Goal: Information Seeking & Learning: Learn about a topic

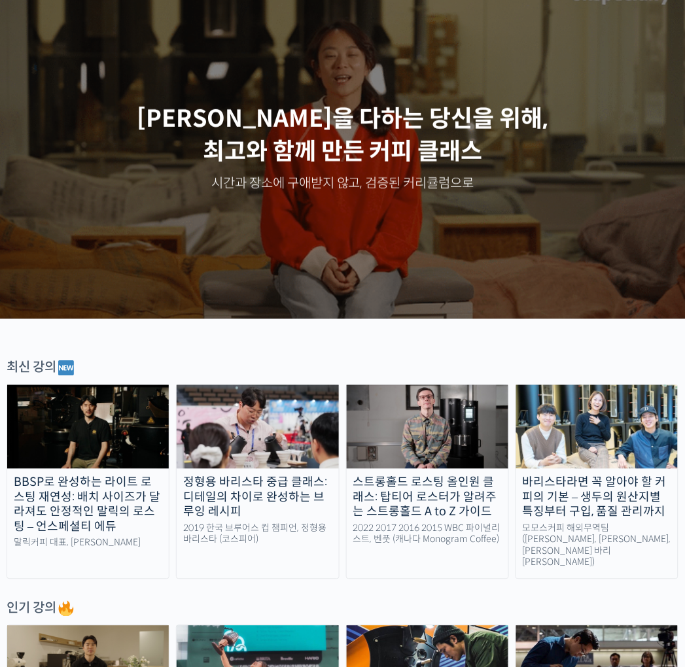
click at [420, 90] on div "Slider" at bounding box center [343, 147] width 686 height 343
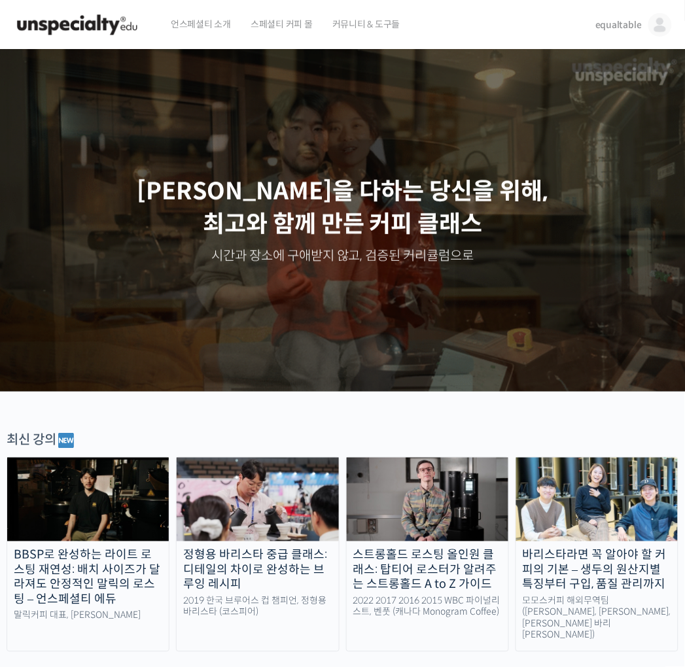
click at [637, 23] on span "equaltable" at bounding box center [618, 25] width 46 height 12
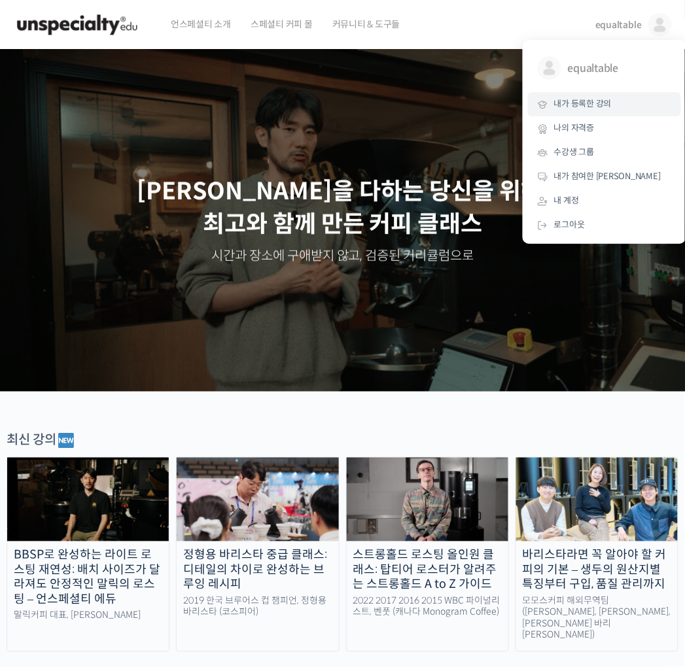
click at [599, 106] on span "내가 등록한 강의" at bounding box center [583, 103] width 58 height 11
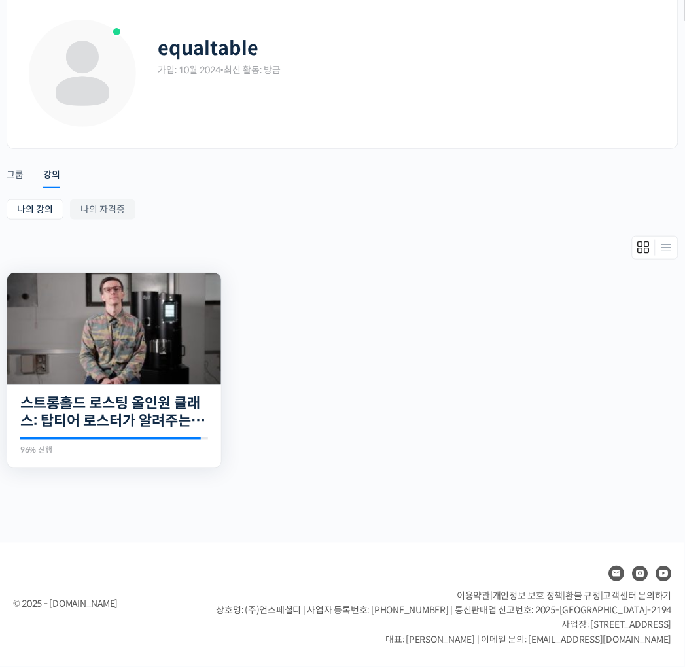
click at [154, 349] on img at bounding box center [114, 328] width 214 height 111
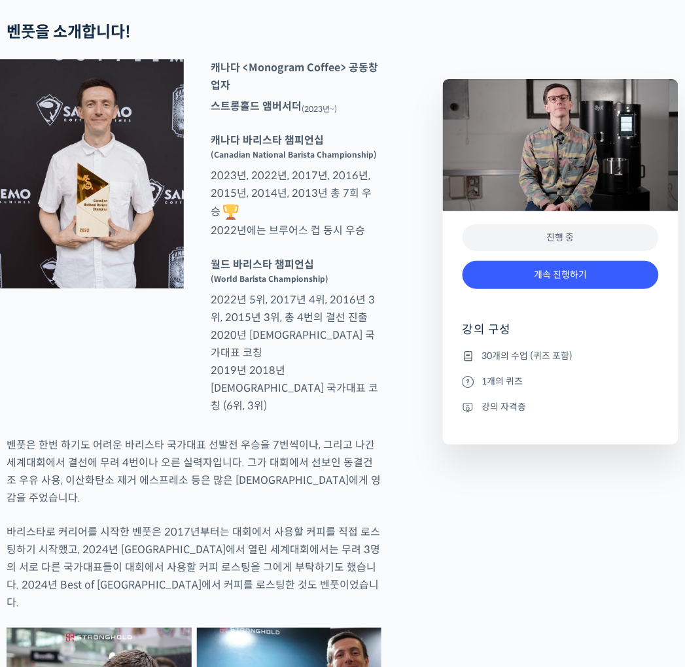
scroll to position [508, 0]
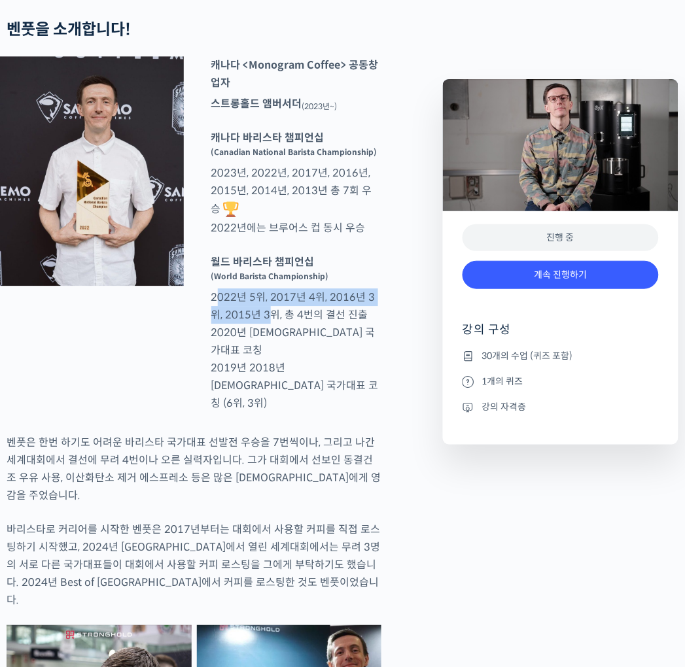
drag, startPoint x: 227, startPoint y: 342, endPoint x: 257, endPoint y: 355, distance: 32.8
click at [257, 355] on p "월드 바리스타 챔피언십 (World Barista Championship) 2022년 5위, 2017년 4위, 2016년 3위, 2015년 3…" at bounding box center [297, 332] width 184 height 159
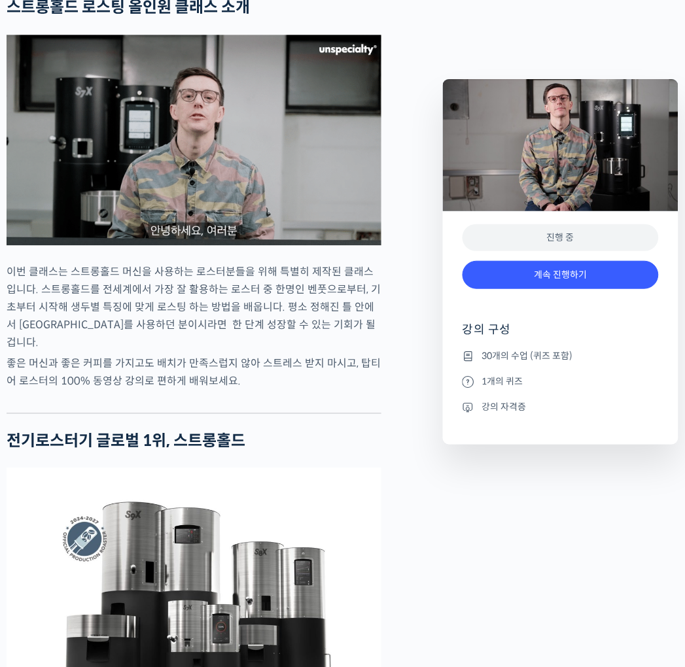
scroll to position [1454, 0]
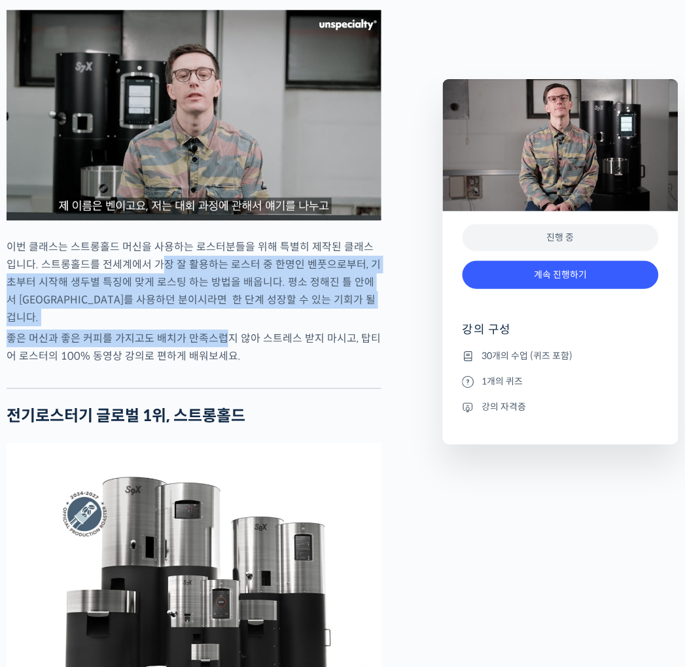
drag, startPoint x: 152, startPoint y: 236, endPoint x: 219, endPoint y: 283, distance: 82.1
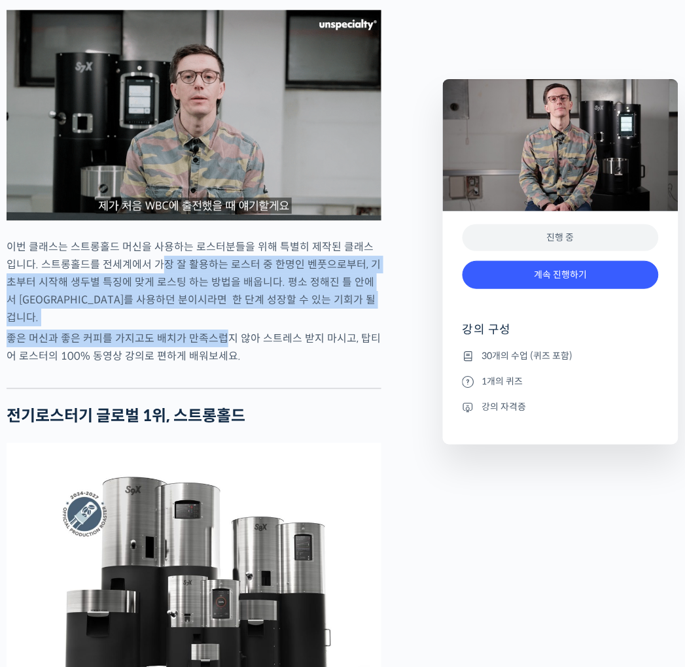
click at [219, 330] on p "좋은 머신과 좋은 커피를 가지고도 배치가 만족스럽지 않아 스트레스 받지 마시고, 탑티어 로스터의 100% 동영상 강의로 편하게 배워보세요." at bounding box center [194, 347] width 375 height 35
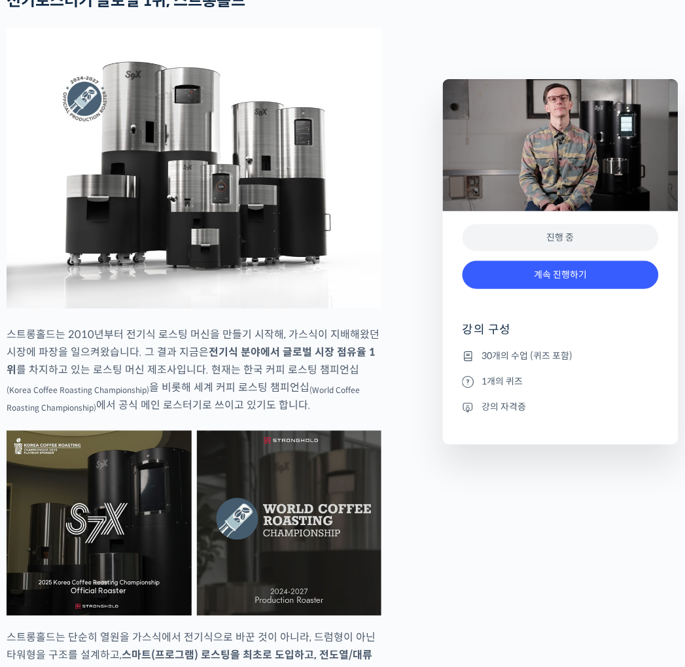
scroll to position [1889, 0]
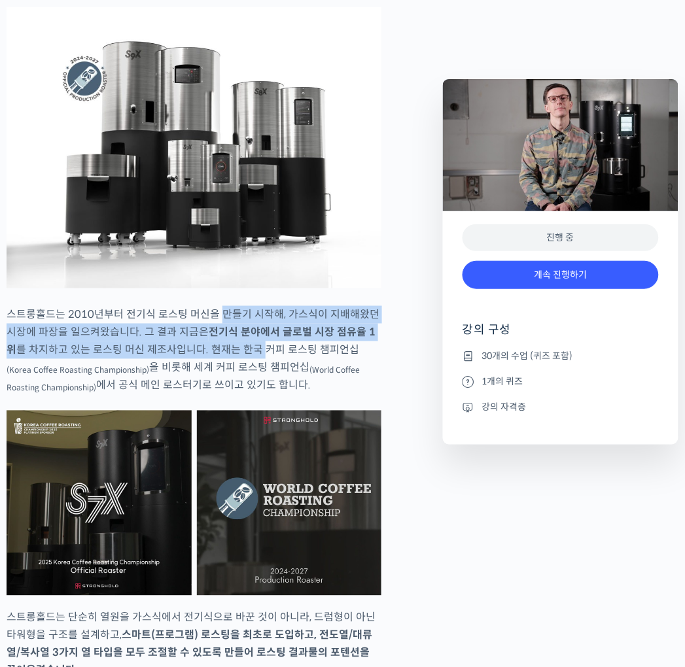
drag, startPoint x: 219, startPoint y: 268, endPoint x: 238, endPoint y: 300, distance: 37.0
click at [238, 306] on p "스트롱홀드는 2010년부터 전기식 로스팅 머신을 만들기 시작해, 가스식이 지배해왔던 시장에 파장을 일으켜왔습니다. 그 결과 지금은 전기식 분야…" at bounding box center [194, 350] width 375 height 88
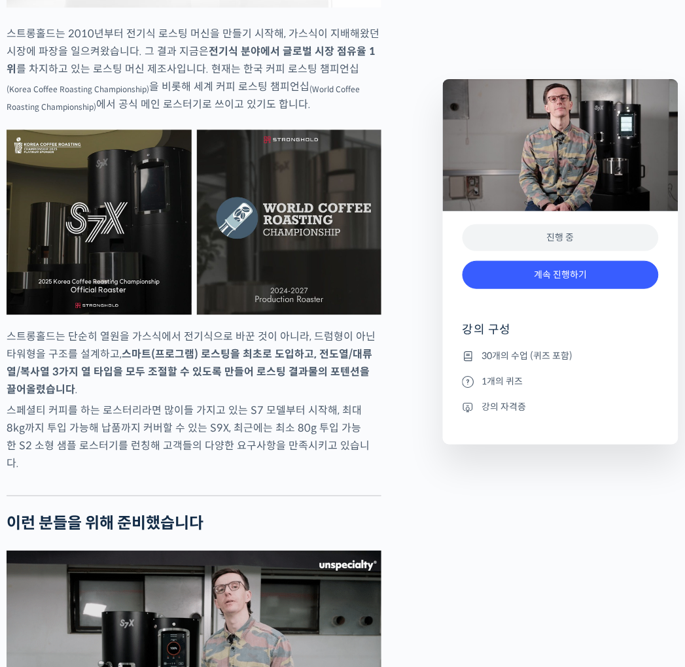
scroll to position [2181, 0]
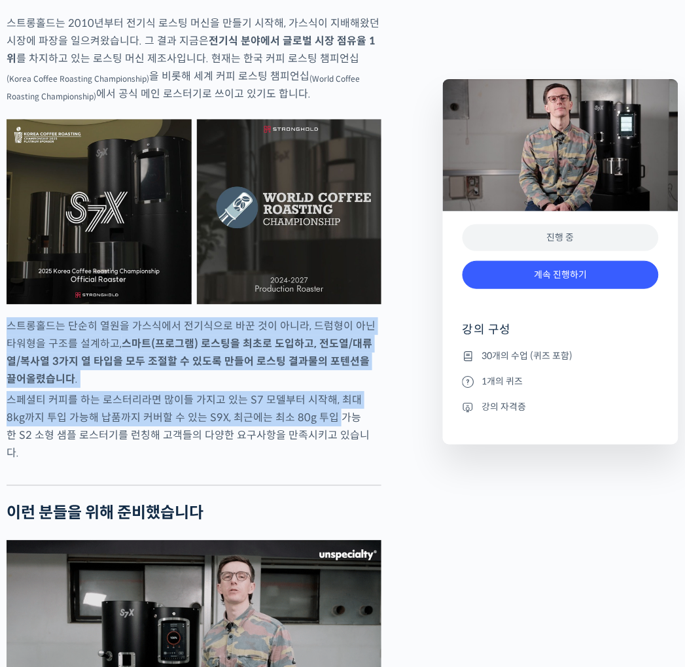
drag, startPoint x: 82, startPoint y: 284, endPoint x: 318, endPoint y: 364, distance: 249.3
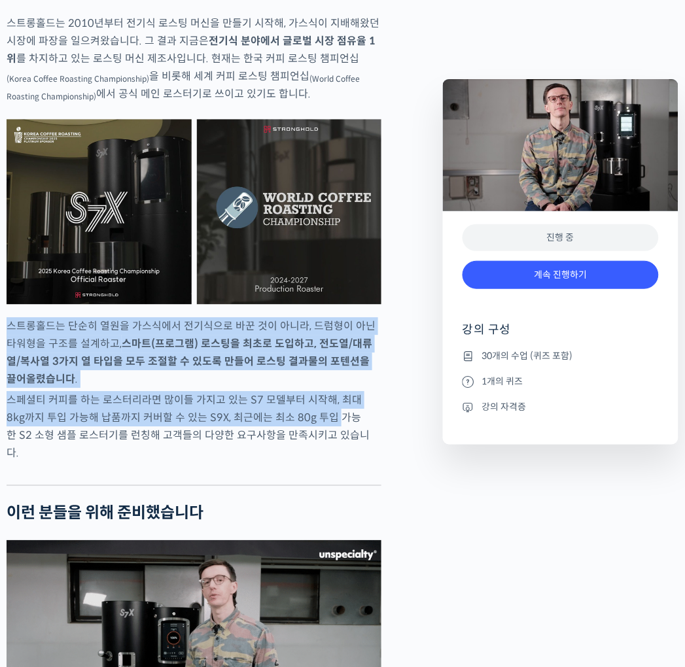
click at [318, 392] on p "스페셜티 커피를 하는 로스터리라면 많이들 가지고 있는 S7 모델부터 시작해, 최대 8kg까지 투입 가능해 납품까지 커버할 수 있는 S9X, 최…" at bounding box center [194, 427] width 375 height 71
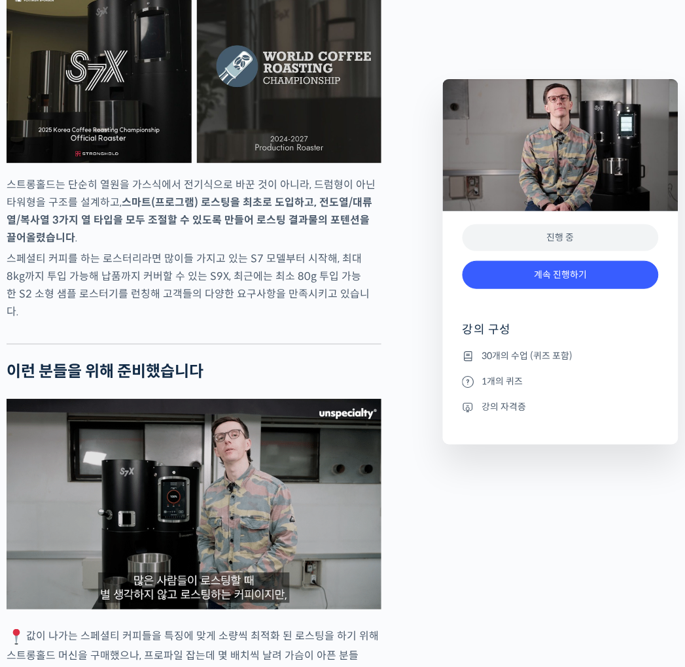
scroll to position [2326, 0]
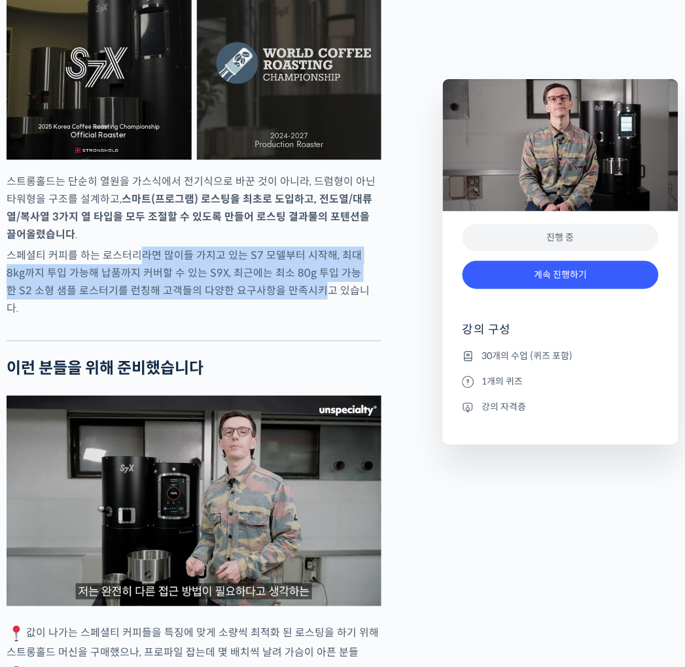
drag, startPoint x: 139, startPoint y: 213, endPoint x: 275, endPoint y: 239, distance: 139.3
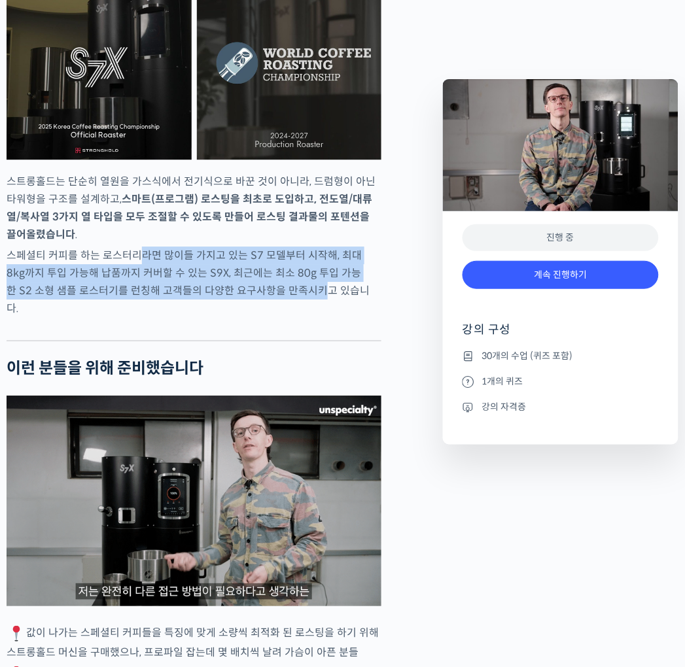
click at [275, 247] on p "스페셜티 커피를 하는 로스터리라면 많이들 가지고 있는 S7 모델부터 시작해, 최대 8kg까지 투입 가능해 납품까지 커버할 수 있는 S9X, 최…" at bounding box center [194, 282] width 375 height 71
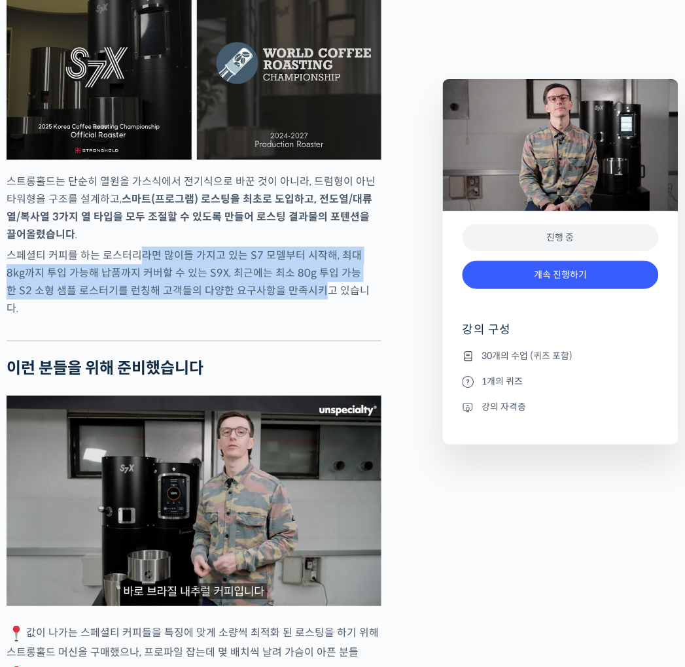
click at [275, 247] on p "스페셜티 커피를 하는 로스터리라면 많이들 가지고 있는 S7 모델부터 시작해, 최대 8kg까지 투입 가능해 납품까지 커버할 수 있는 S9X, 최…" at bounding box center [194, 282] width 375 height 71
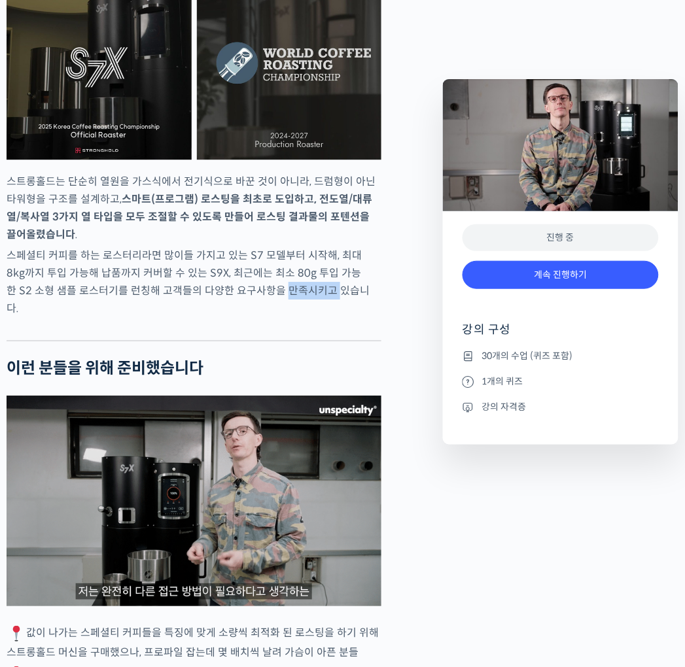
click at [275, 247] on p "스페셜티 커피를 하는 로스터리라면 많이들 가지고 있는 S7 모델부터 시작해, 최대 8kg까지 투입 가능해 납품까지 커버할 수 있는 S9X, 최…" at bounding box center [194, 282] width 375 height 71
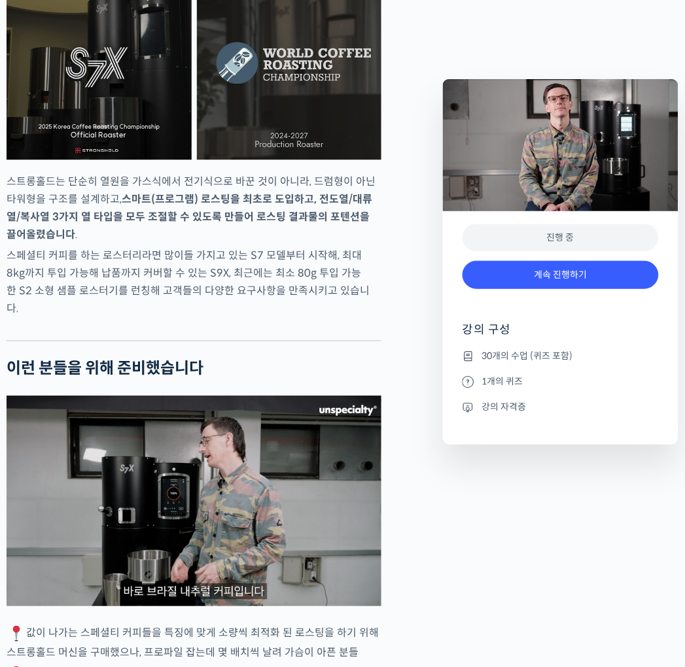
click at [279, 247] on p "스페셜티 커피를 하는 로스터리라면 많이들 가지고 있는 S7 모델부터 시작해, 최대 8kg까지 투입 가능해 납품까지 커버할 수 있는 S9X, 최…" at bounding box center [194, 282] width 375 height 71
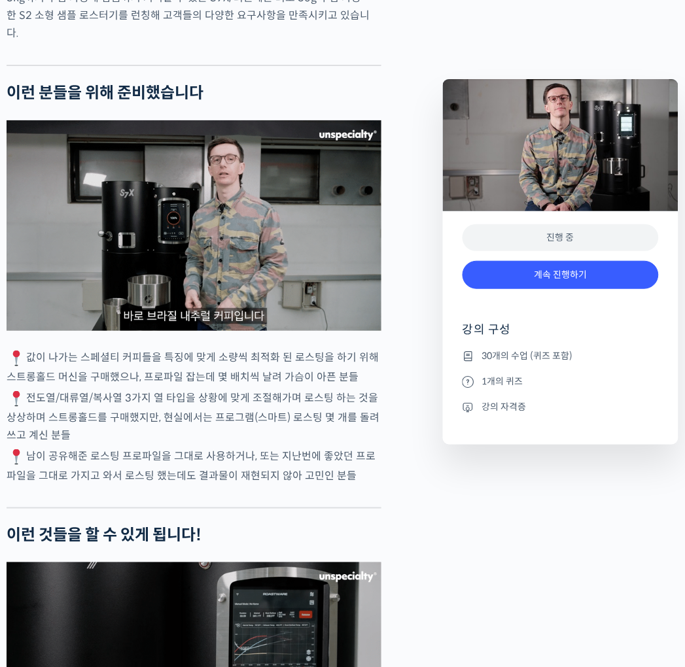
scroll to position [2690, 0]
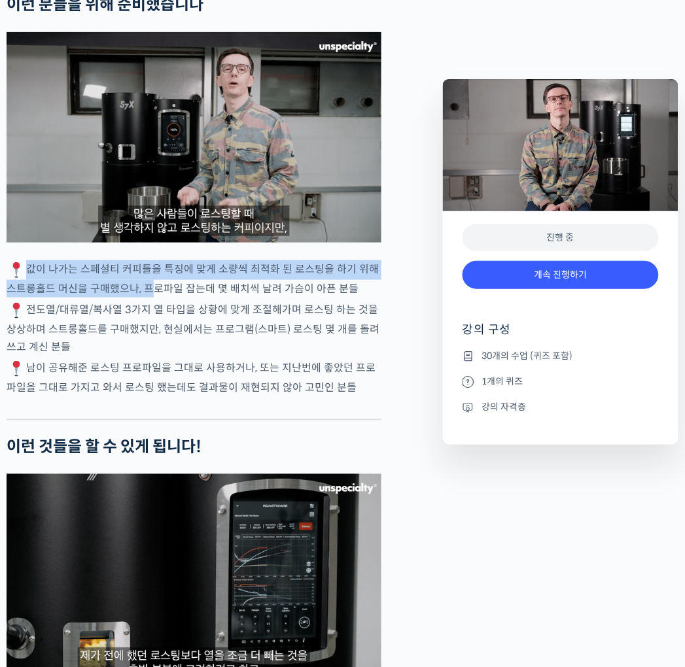
drag, startPoint x: 140, startPoint y: 219, endPoint x: 175, endPoint y: 225, distance: 35.2
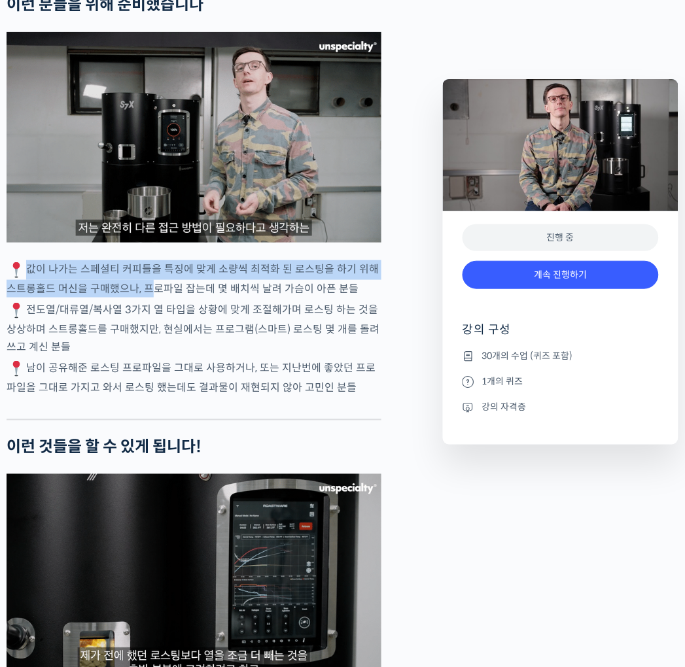
click at [168, 260] on p "값이 나가는 스페셜티 커피들을 특징에 맞게 소량씩 최적화 된 로스팅을 하기 위해 스트롱홀드 머신을 구매했으나, 프로파일 잡는데 몇 배치씩 날려…" at bounding box center [194, 278] width 375 height 37
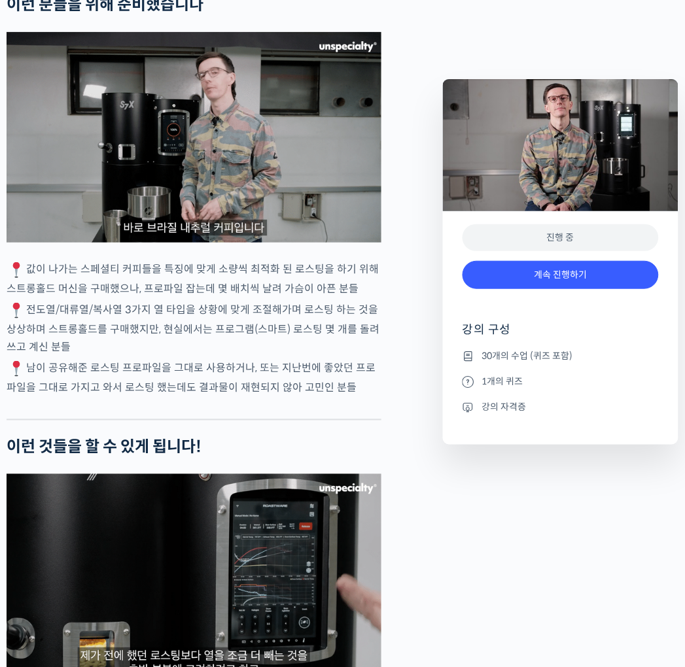
click at [175, 260] on p "값이 나가는 스페셜티 커피들을 특징에 맞게 소량씩 최적화 된 로스팅을 하기 위해 스트롱홀드 머신을 구매했으나, 프로파일 잡는데 몇 배치씩 날려…" at bounding box center [194, 278] width 375 height 37
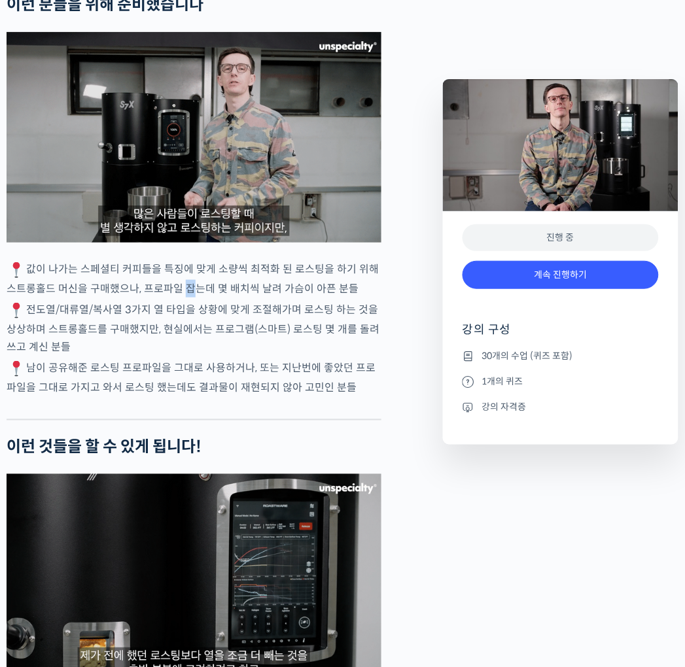
click at [175, 260] on p "값이 나가는 스페셜티 커피들을 특징에 맞게 소량씩 최적화 된 로스팅을 하기 위해 스트롱홀드 머신을 구매했으나, 프로파일 잡는데 몇 배치씩 날려…" at bounding box center [194, 278] width 375 height 37
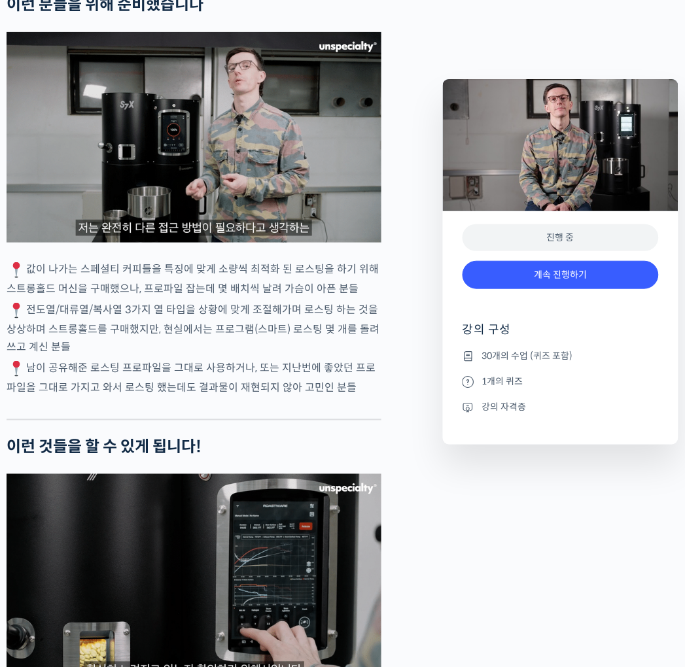
click at [158, 260] on p "값이 나가는 스페셜티 커피들을 특징에 맞게 소량씩 최적화 된 로스팅을 하기 위해 스트롱홀드 머신을 구매했으나, 프로파일 잡는데 몇 배치씩 날려…" at bounding box center [194, 278] width 375 height 37
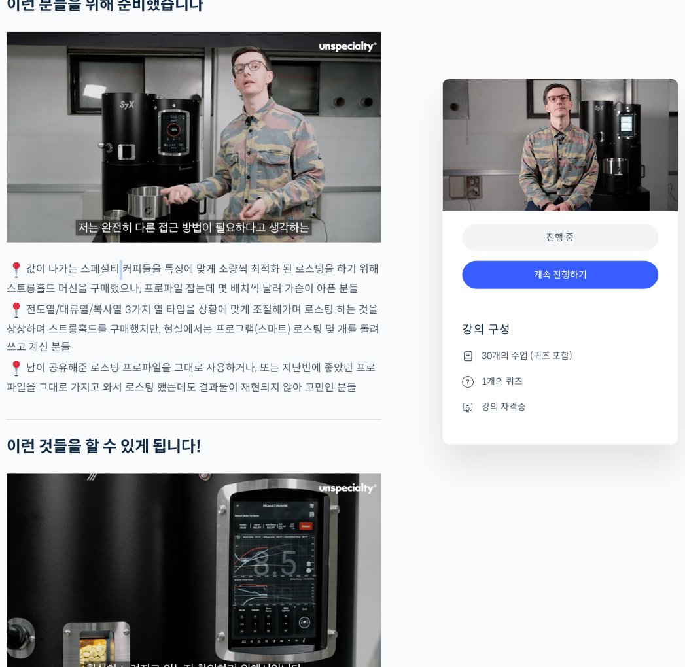
drag, startPoint x: 110, startPoint y: 201, endPoint x: 194, endPoint y: 229, distance: 88.3
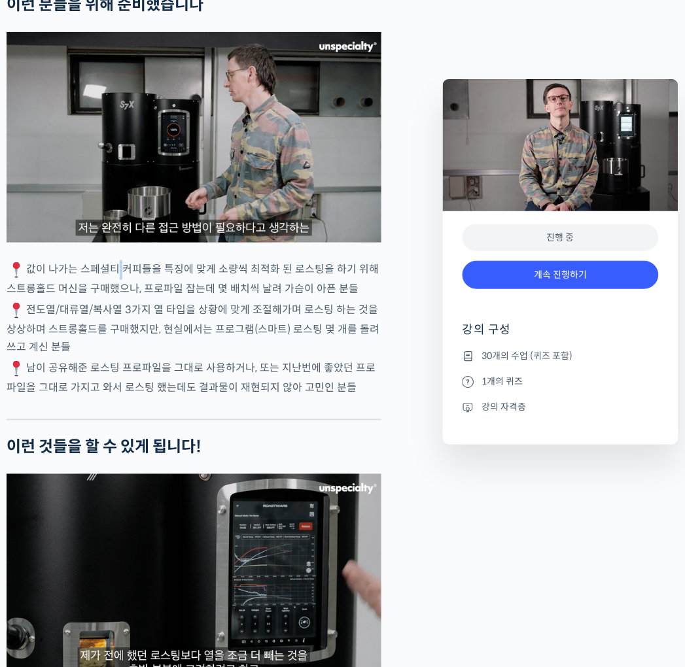
click at [179, 260] on p "값이 나가는 스페셜티 커피들을 특징에 맞게 소량씩 최적화 된 로스팅을 하기 위해 스트롱홀드 머신을 구매했으나, 프로파일 잡는데 몇 배치씩 날려…" at bounding box center [194, 278] width 375 height 37
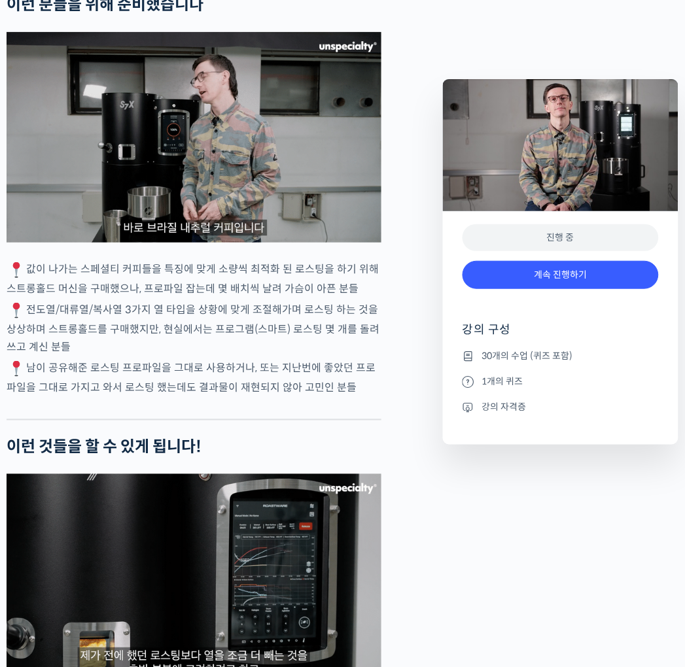
click at [194, 260] on p "값이 나가는 스페셜티 커피들을 특징에 맞게 소량씩 최적화 된 로스팅을 하기 위해 스트롱홀드 머신을 구매했으나, 프로파일 잡는데 몇 배치씩 날려…" at bounding box center [194, 278] width 375 height 37
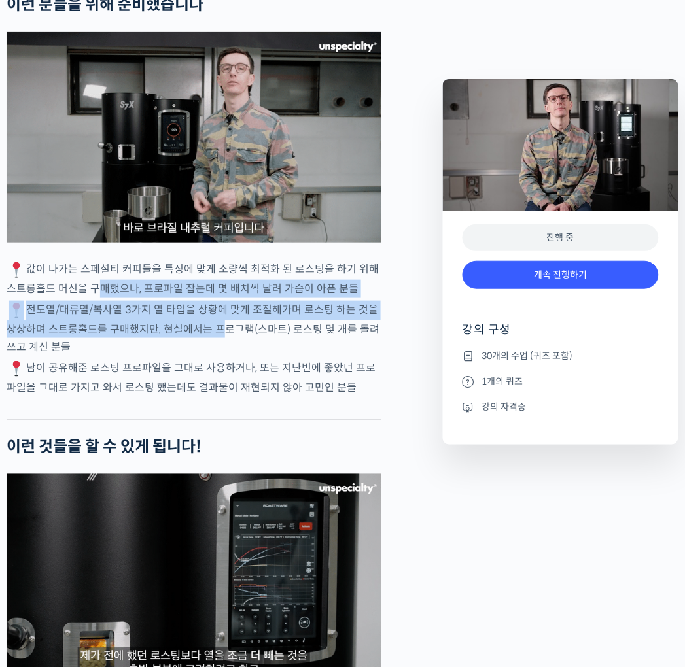
drag, startPoint x: 116, startPoint y: 239, endPoint x: 215, endPoint y: 270, distance: 103.5
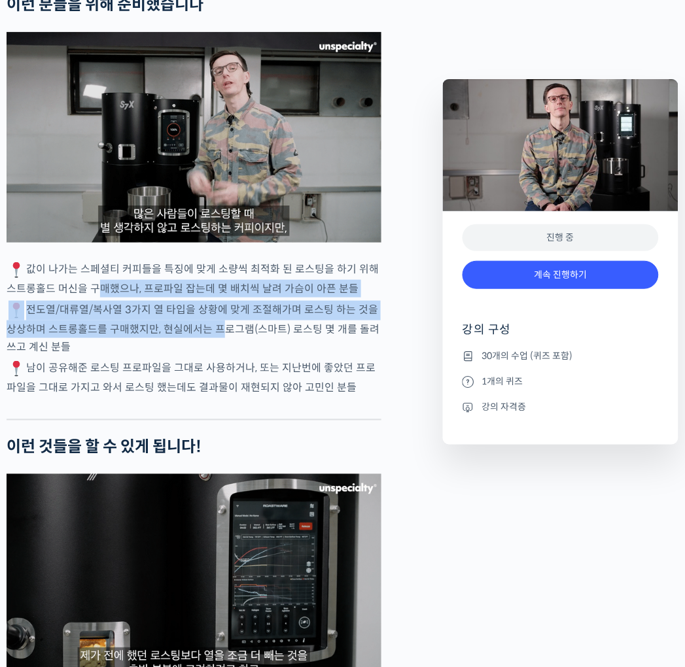
click at [215, 270] on div "벤풋을 소개합니다! 캐나다 <Monogram Coffee> 공동창업자 스트롱홀드 앰버서더 (2023년~) 캐나다 바리스타 챔피언십 (Canad…" at bounding box center [194, 655] width 375 height 5632
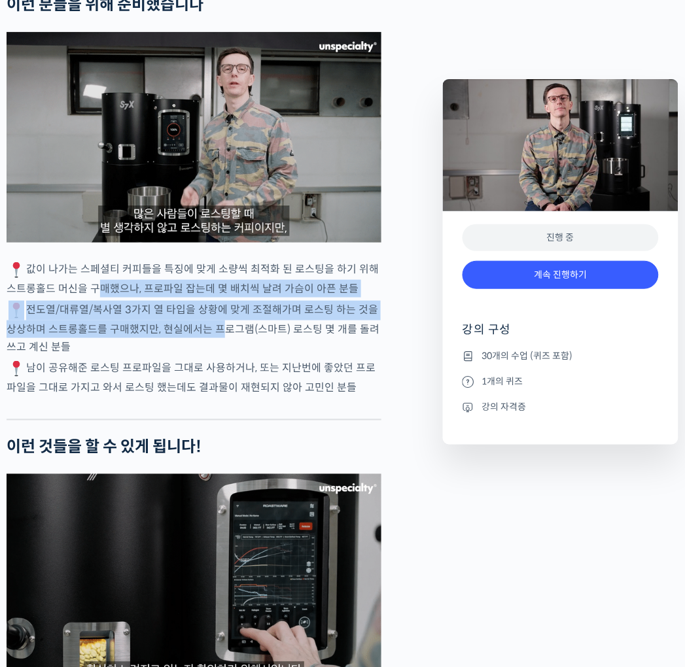
click at [215, 301] on p "전도열/대류열/복사열 3가지 열 타입을 상황에 맞게 조절해가며 로스팅 하는 것을 상상하며 스트롱홀드를 구매했지만, 현실에서는 프로그램(스마트)…" at bounding box center [194, 328] width 375 height 55
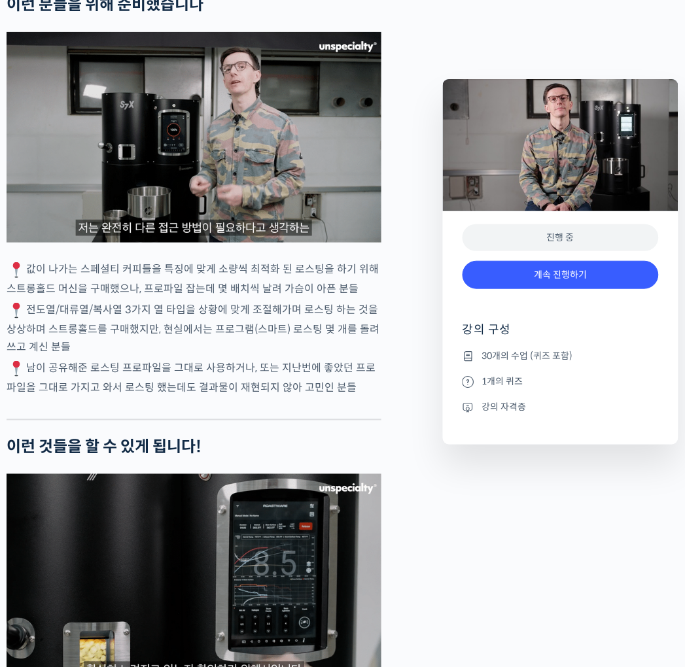
click at [168, 301] on p "전도열/대류열/복사열 3가지 열 타입을 상황에 맞게 조절해가며 로스팅 하는 것을 상상하며 스트롱홀드를 구매했지만, 현실에서는 프로그램(스마트)…" at bounding box center [194, 328] width 375 height 55
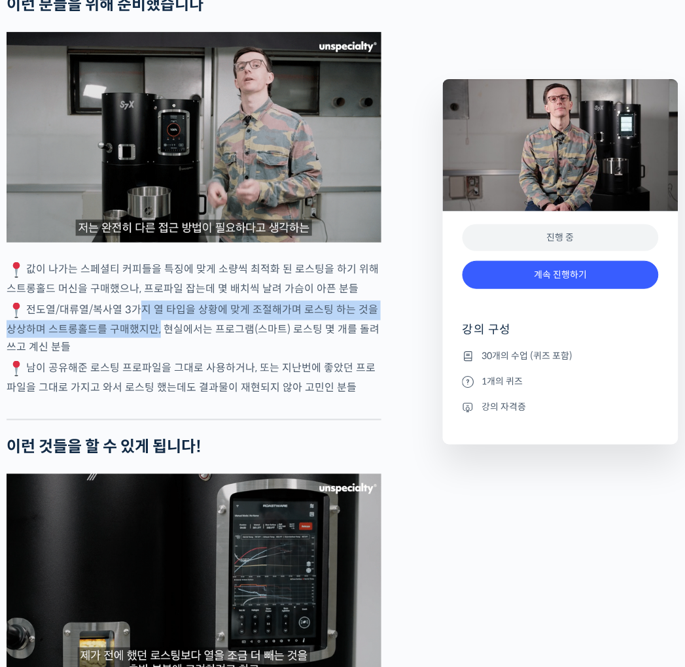
drag, startPoint x: 156, startPoint y: 262, endPoint x: 208, endPoint y: 276, distance: 54.3
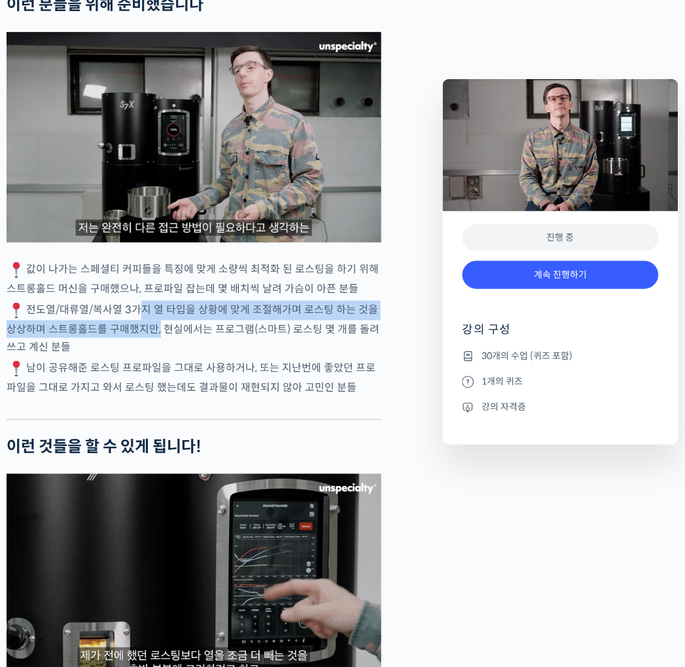
click at [188, 301] on p "전도열/대류열/복사열 3가지 열 타입을 상황에 맞게 조절해가며 로스팅 하는 것을 상상하며 스트롱홀드를 구매했지만, 현실에서는 프로그램(스마트)…" at bounding box center [194, 328] width 375 height 55
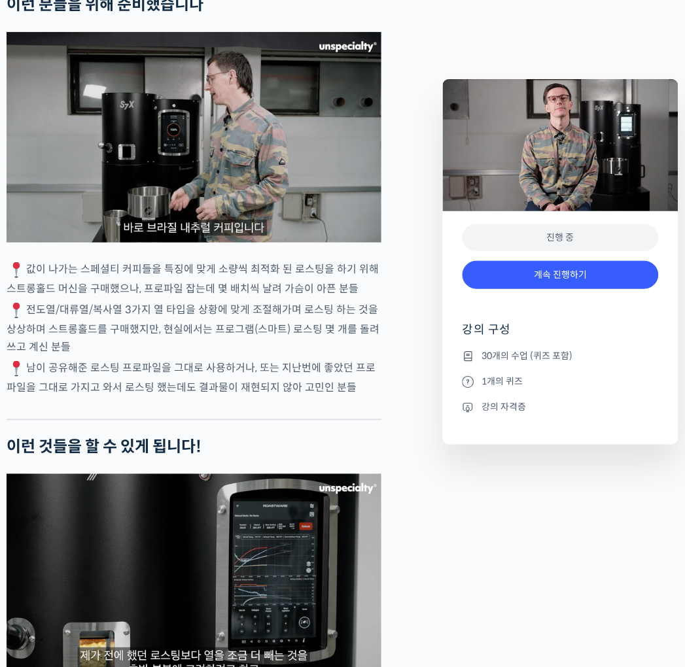
click at [209, 301] on p "전도열/대류열/복사열 3가지 열 타입을 상황에 맞게 조절해가며 로스팅 하는 것을 상상하며 스트롱홀드를 구매했지만, 현실에서는 프로그램(스마트)…" at bounding box center [194, 328] width 375 height 55
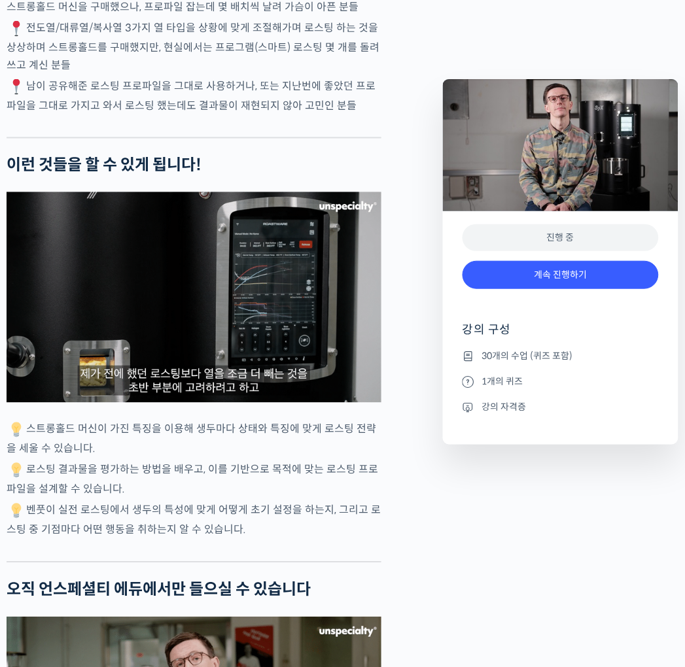
scroll to position [2980, 0]
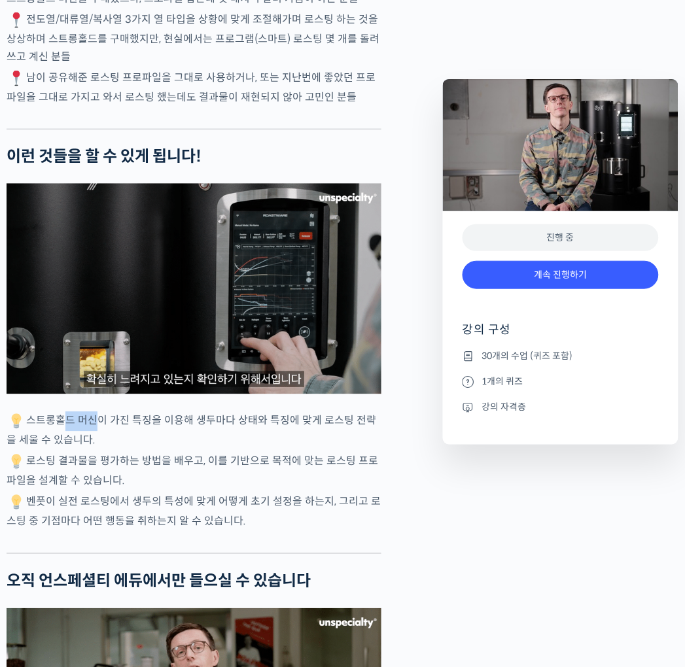
drag, startPoint x: 56, startPoint y: 367, endPoint x: 177, endPoint y: 368, distance: 121.0
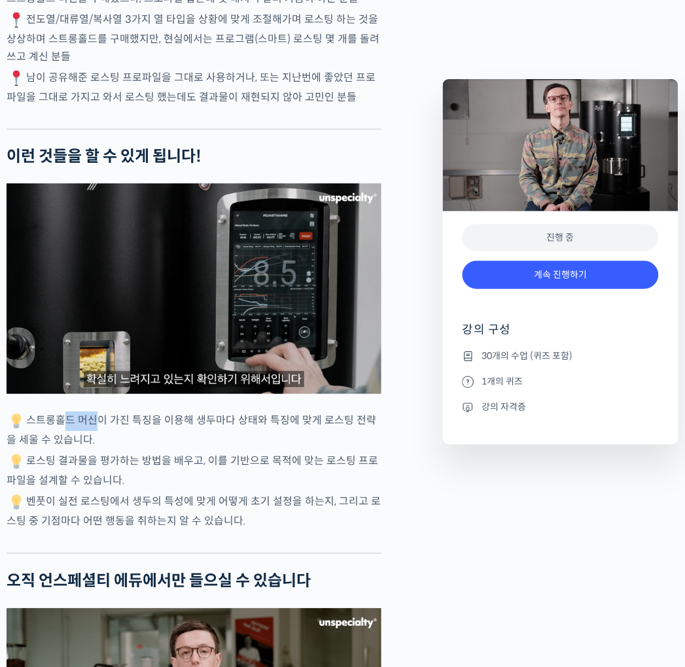
click at [160, 412] on p "스트롱홀드 머신이 가진 특징을 이용해 생두마다 상태와 특징에 맞게 로스팅 전략을 세울 수 있습니다." at bounding box center [194, 430] width 375 height 37
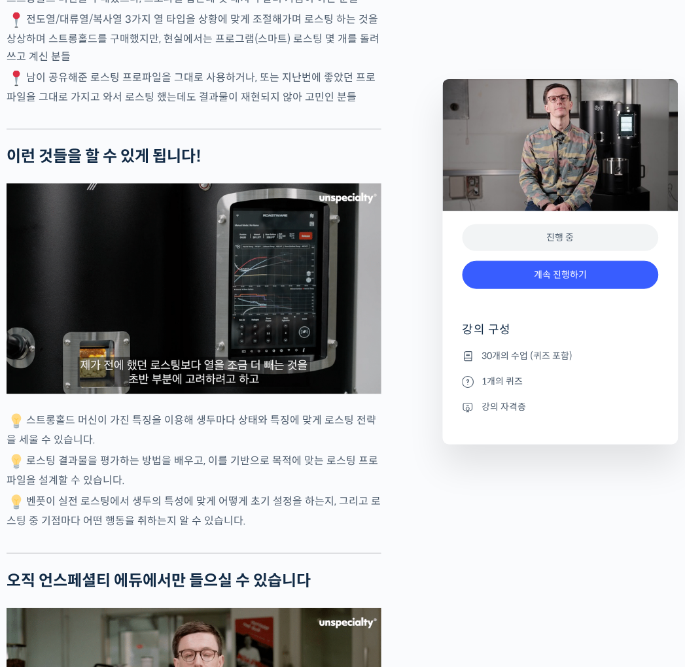
click at [177, 412] on p "스트롱홀드 머신이 가진 특징을 이용해 생두마다 상태와 특징에 맞게 로스팅 전략을 세울 수 있습니다." at bounding box center [194, 430] width 375 height 37
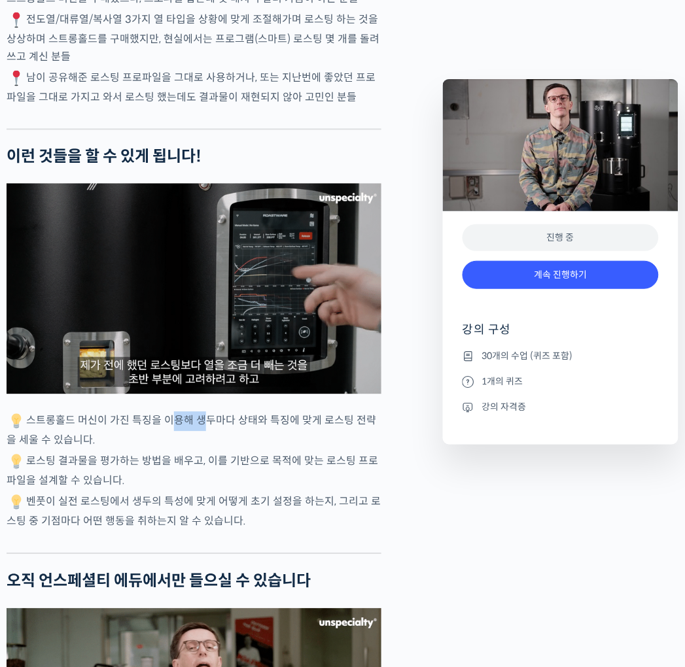
click at [177, 412] on p "스트롱홀드 머신이 가진 특징을 이용해 생두마다 상태와 특징에 맞게 로스팅 전략을 세울 수 있습니다." at bounding box center [194, 430] width 375 height 37
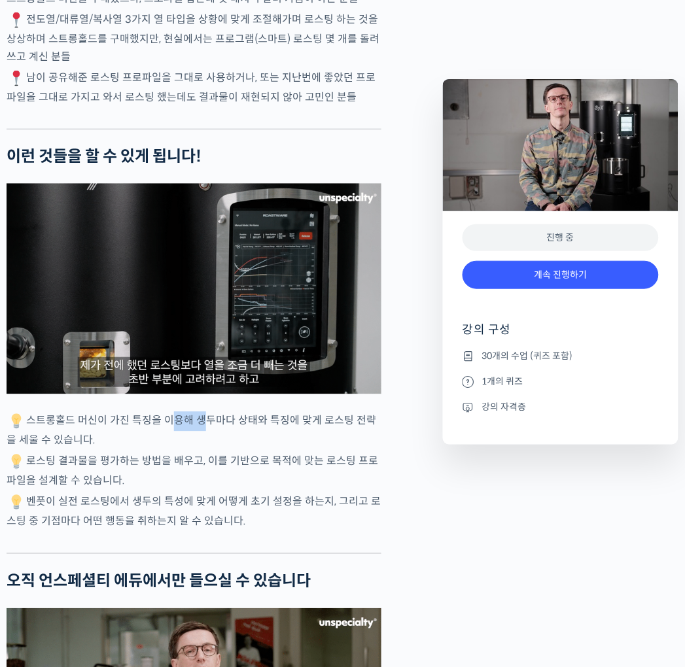
click at [175, 412] on p "스트롱홀드 머신이 가진 특징을 이용해 생두마다 상태와 특징에 맞게 로스팅 전략을 세울 수 있습니다." at bounding box center [194, 430] width 375 height 37
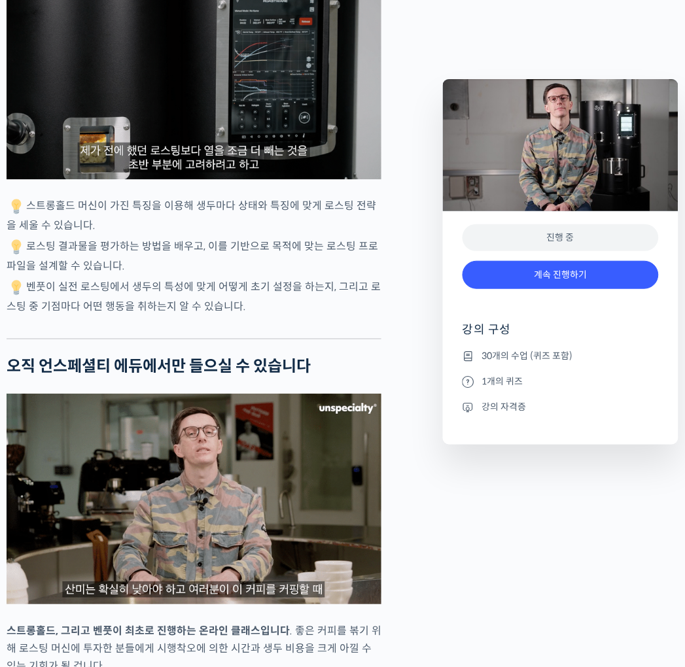
scroll to position [3198, 0]
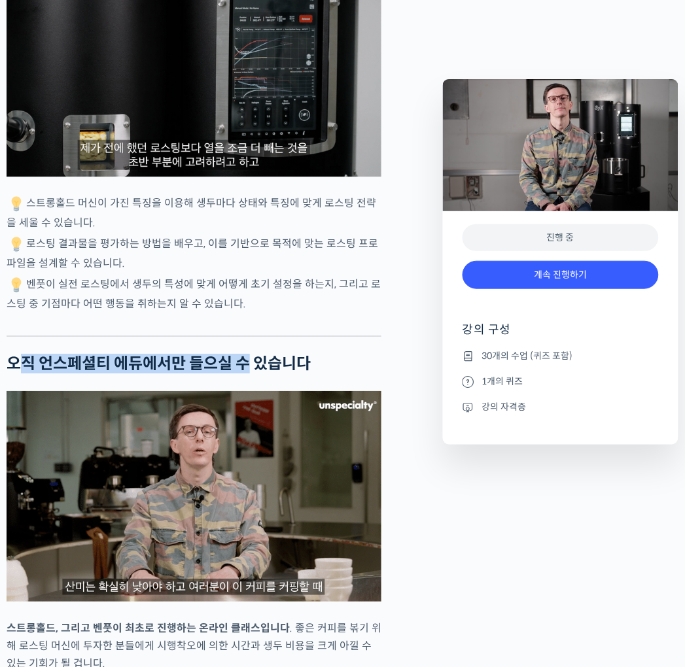
drag, startPoint x: 23, startPoint y: 300, endPoint x: 247, endPoint y: 308, distance: 224.6
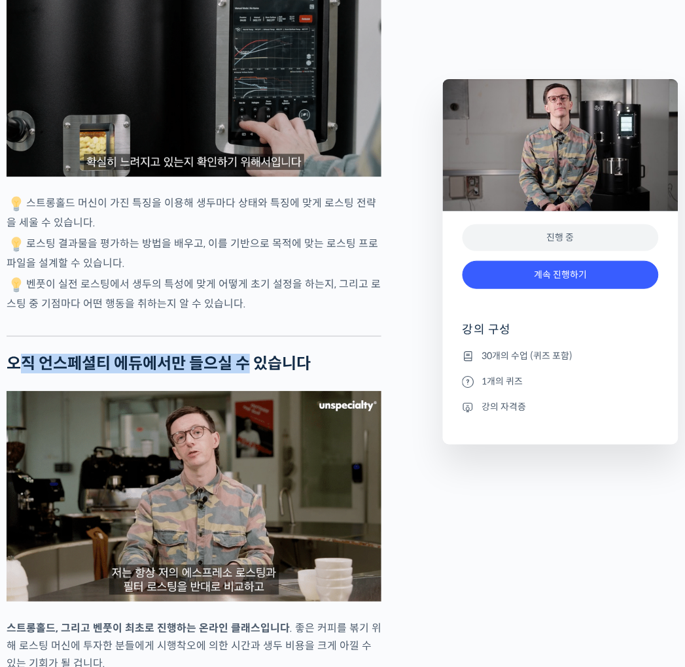
click at [247, 354] on strong "오직 언스페셜티 에듀에서만 들으실 수 있습니다" at bounding box center [159, 364] width 304 height 20
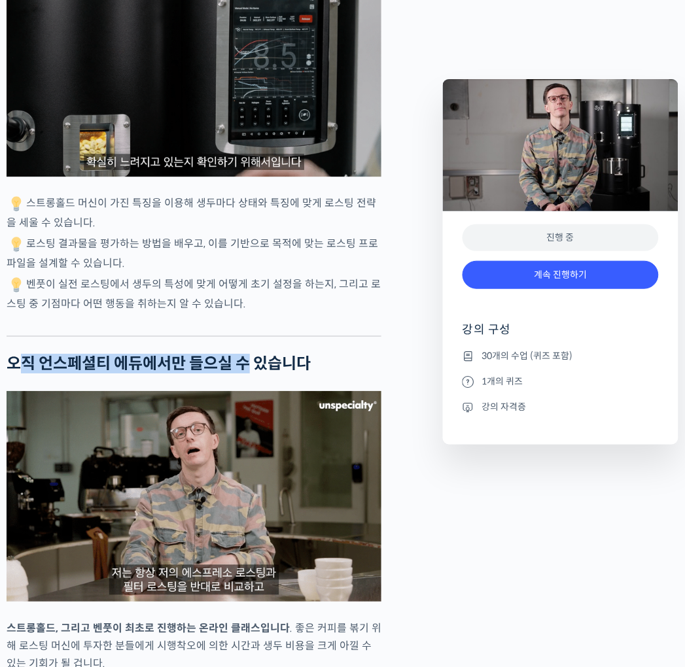
click at [247, 354] on strong "오직 언스페셜티 에듀에서만 들으실 수 있습니다" at bounding box center [159, 364] width 304 height 20
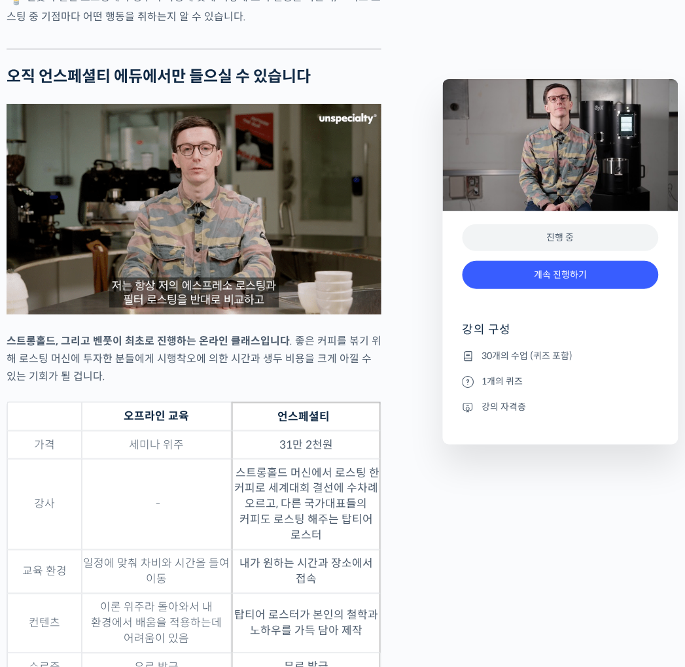
scroll to position [3489, 0]
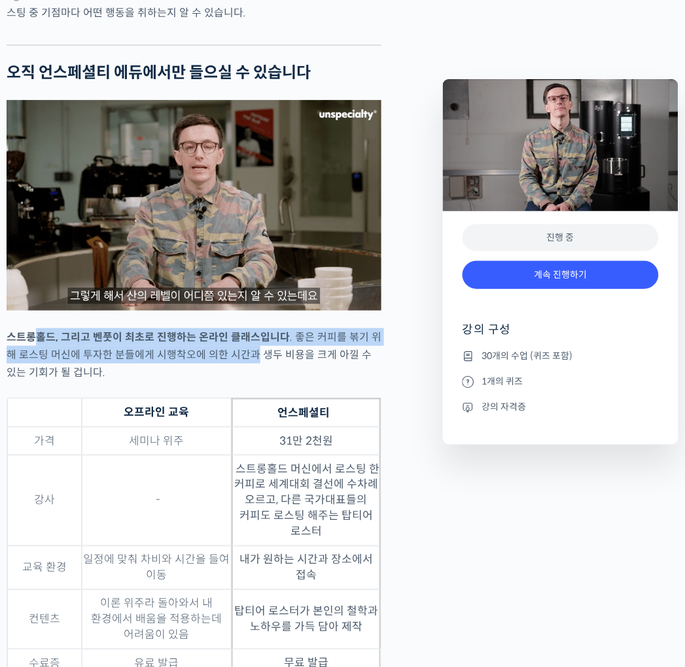
drag, startPoint x: 38, startPoint y: 270, endPoint x: 239, endPoint y: 290, distance: 201.9
click at [239, 328] on p "스트롱홀드, 그리고 벤풋이 최초로 진행하는 온라인 클래스입니다 . 좋은 커피를 볶기 위해 로스팅 머신에 투자한 분들에게 시행착오에 의한 시간과…" at bounding box center [194, 354] width 375 height 53
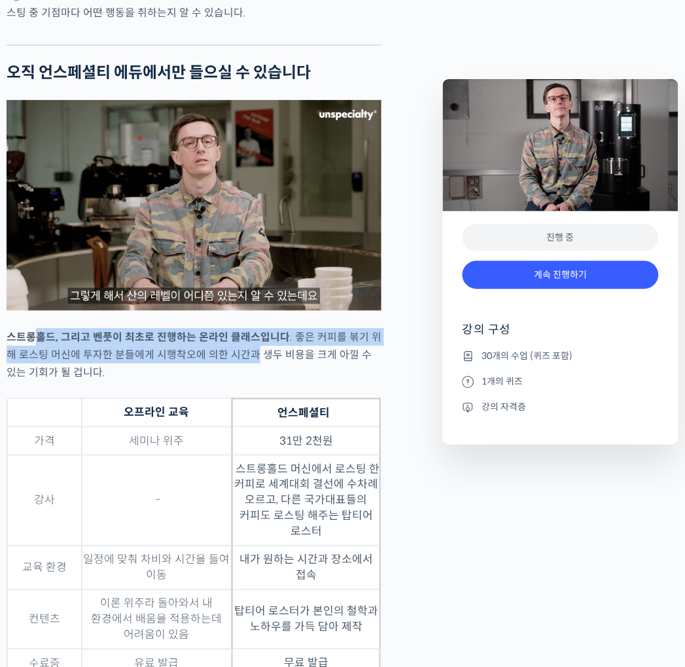
click at [239, 328] on p "스트롱홀드, 그리고 벤풋이 최초로 진행하는 온라인 클래스입니다 . 좋은 커피를 볶기 위해 로스팅 머신에 투자한 분들에게 시행착오에 의한 시간과…" at bounding box center [194, 354] width 375 height 53
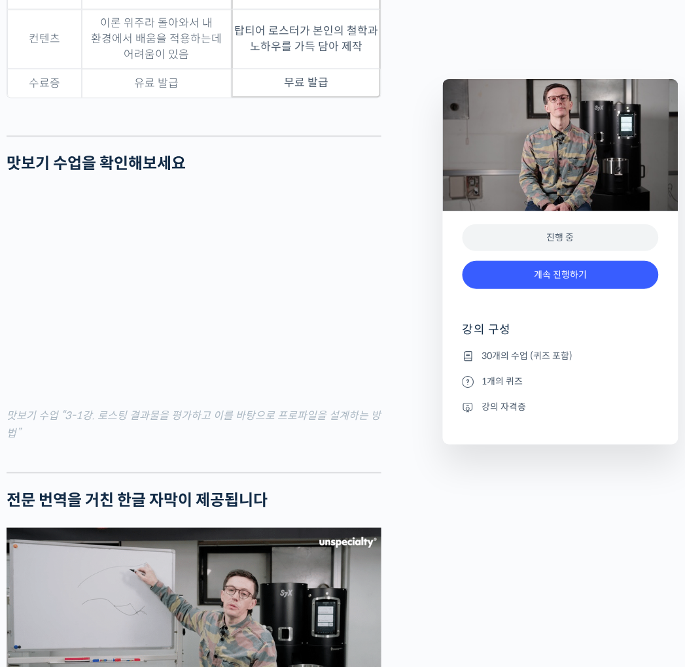
scroll to position [4071, 0]
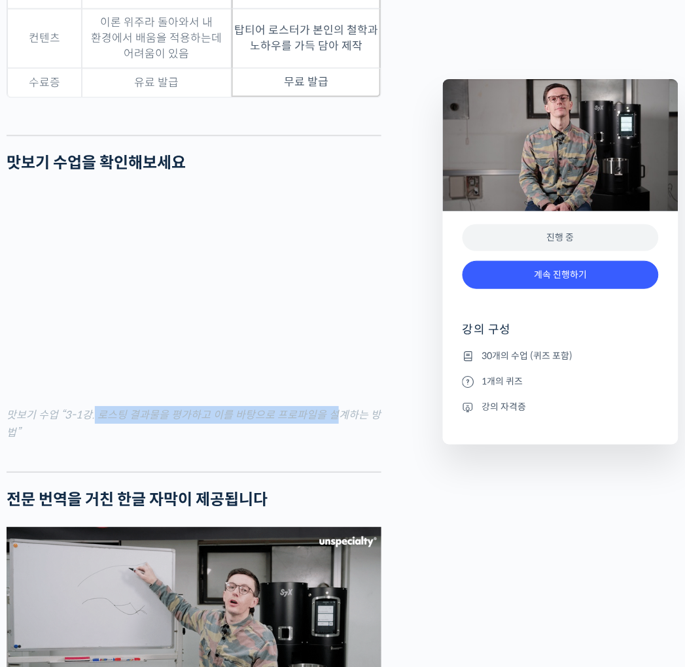
drag, startPoint x: 93, startPoint y: 351, endPoint x: 332, endPoint y: 356, distance: 238.8
click at [332, 408] on mark "맛보기 수업 “3-1강. 로스팅 결과물을 평가하고 이를 바탕으로 프로파일을 설계하는 방법”" at bounding box center [194, 423] width 374 height 31
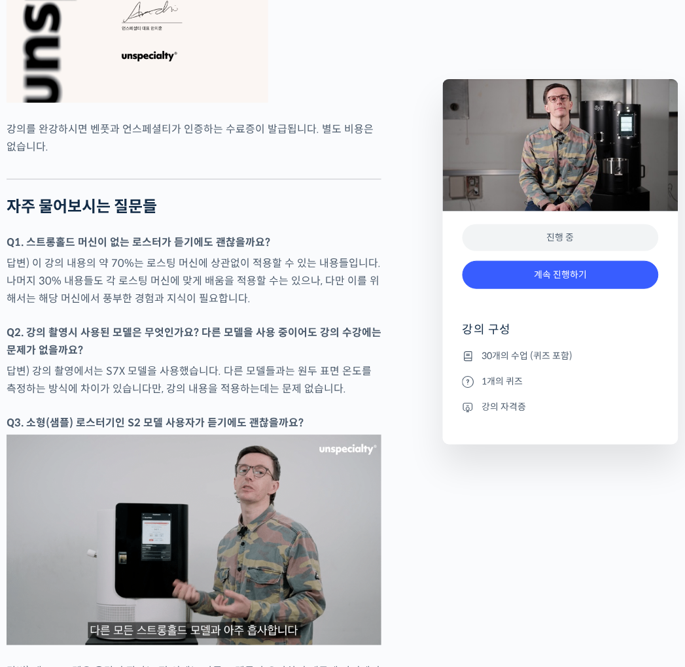
scroll to position [5234, 0]
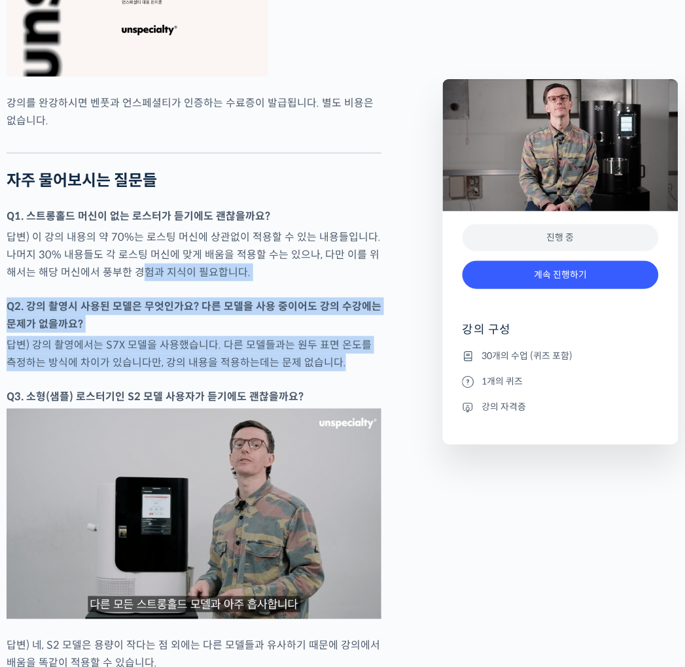
click at [180, 375] on div at bounding box center [194, 381] width 375 height 13
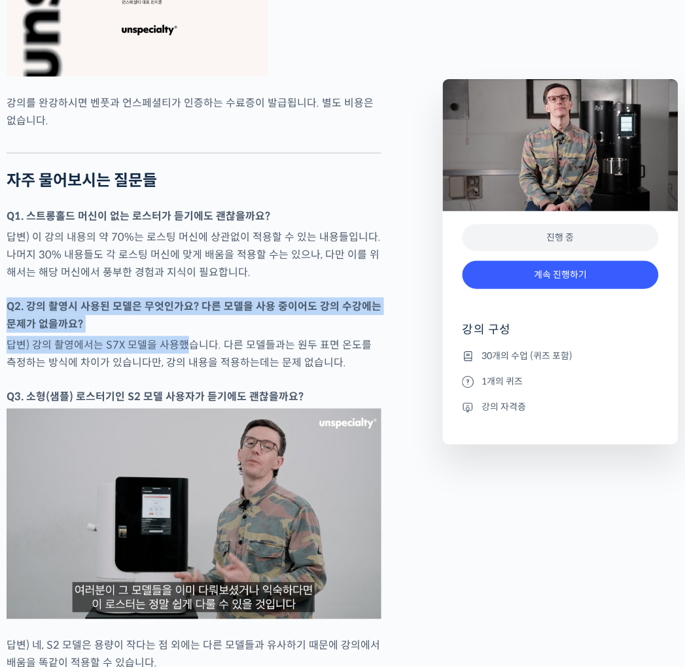
drag, startPoint x: 81, startPoint y: 220, endPoint x: 181, endPoint y: 287, distance: 119.8
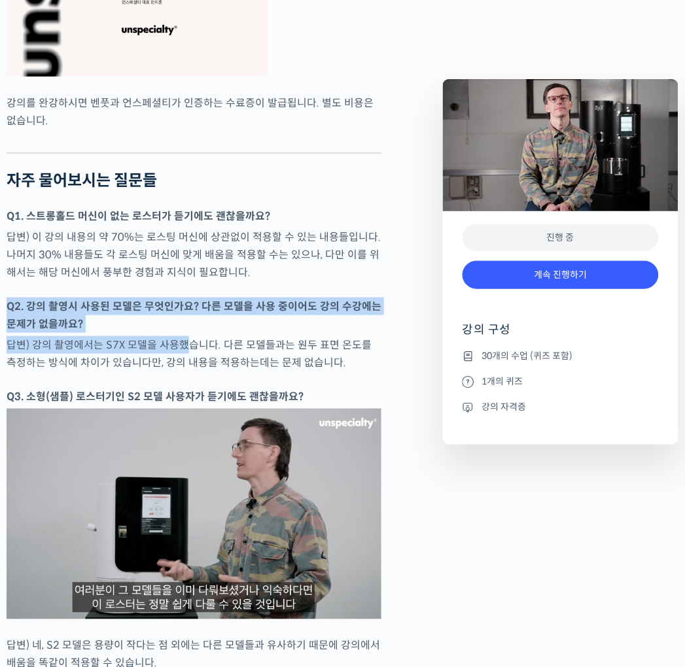
click at [181, 336] on p "답변) 강의 촬영에서는 S7X 모델을 사용했습니다. 다른 모델들과는 원두 표면 온도를 측정하는 방식에 차이가 있습니다만, 강의 내용을 적용하는…" at bounding box center [194, 353] width 375 height 35
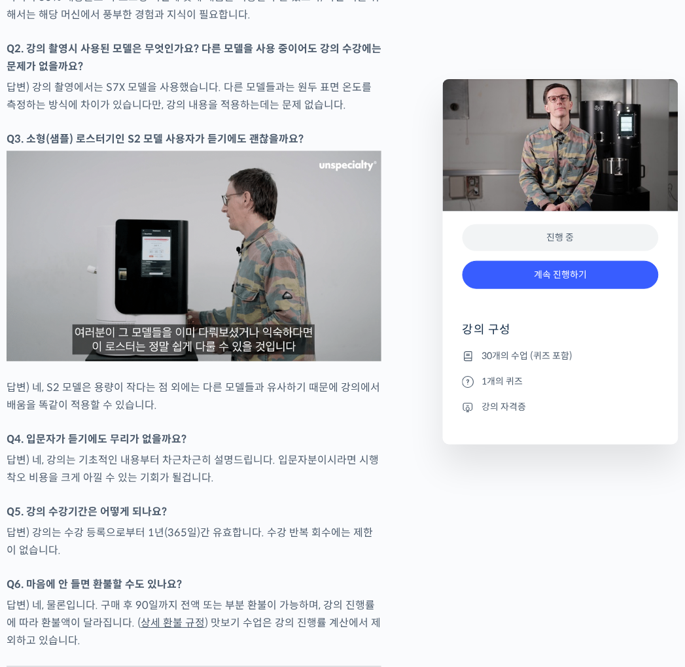
scroll to position [5524, 0]
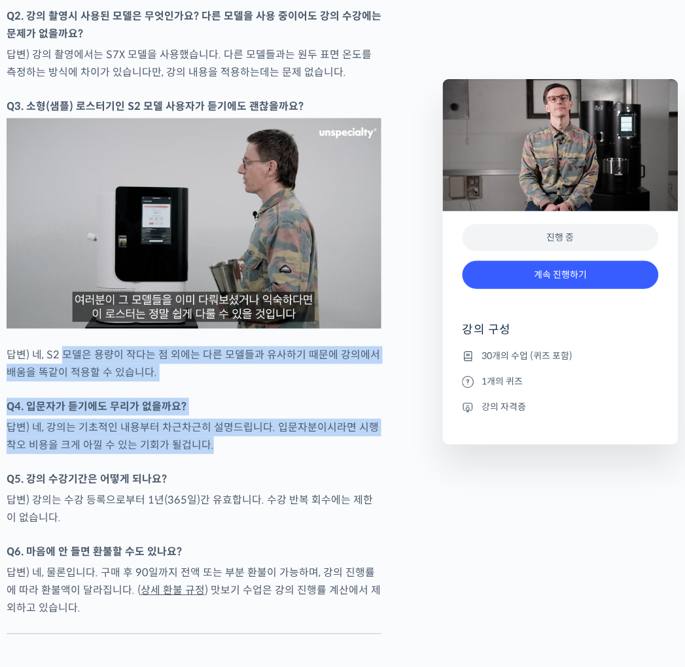
drag, startPoint x: 64, startPoint y: 283, endPoint x: 207, endPoint y: 381, distance: 173.7
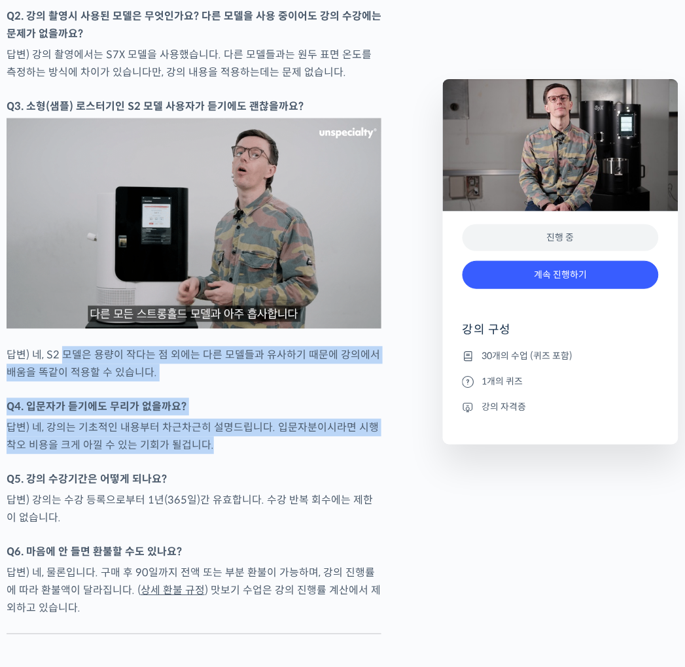
click at [207, 419] on p "답변) 네, 강의는 기초적인 내용부터 차근차근히 설명드립니다. 입문자분이시라면 시행착오 비용을 크게 아낄 수 있는 기회가 될겁니다." at bounding box center [194, 436] width 375 height 35
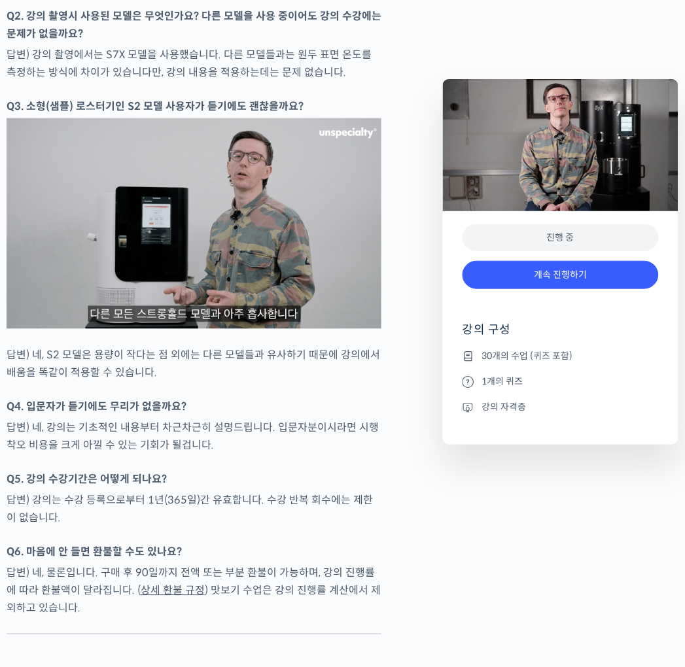
click at [207, 419] on p "답변) 네, 강의는 기초적인 내용부터 차근차근히 설명드립니다. 입문자분이시라면 시행착오 비용을 크게 아낄 수 있는 기회가 될겁니다." at bounding box center [194, 436] width 375 height 35
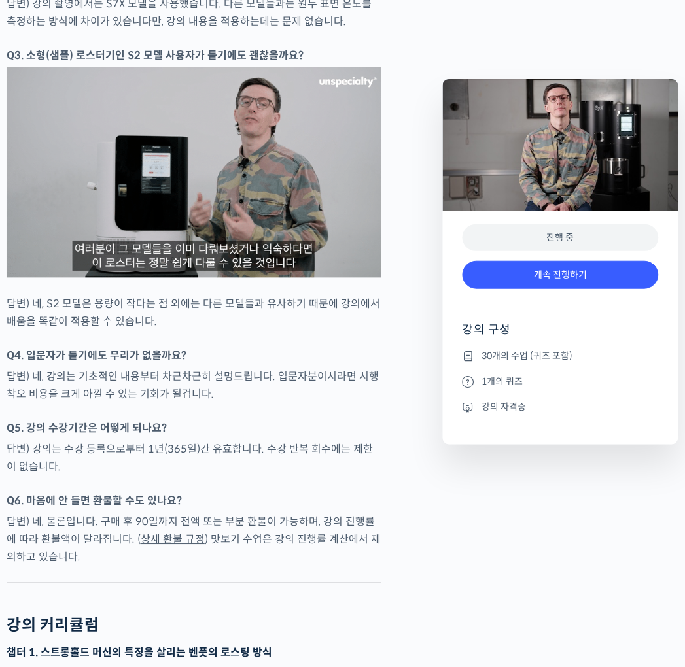
scroll to position [5670, 0]
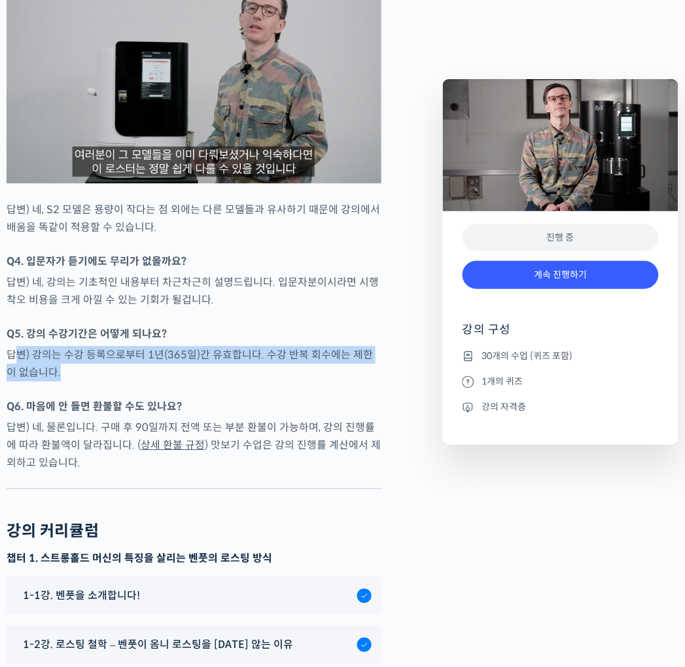
drag, startPoint x: 16, startPoint y: 290, endPoint x: 273, endPoint y: 310, distance: 257.2
click at [273, 347] on p "답변) 강의는 수강 등록으로부터 1년(365일)간 유효합니다. 수강 반복 회수에는 제한이 없습니다." at bounding box center [194, 364] width 375 height 35
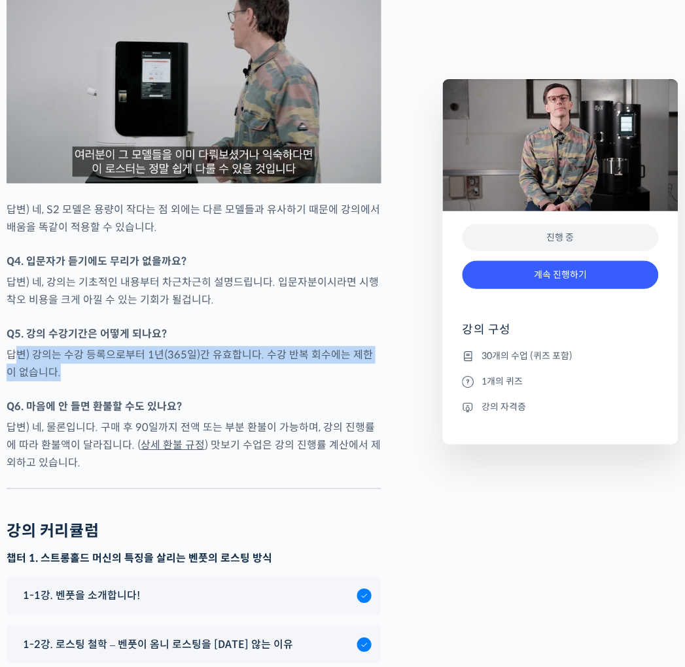
click at [273, 347] on p "답변) 강의는 수강 등록으로부터 1년(365일)간 유효합니다. 수강 반복 회수에는 제한이 없습니다." at bounding box center [194, 364] width 375 height 35
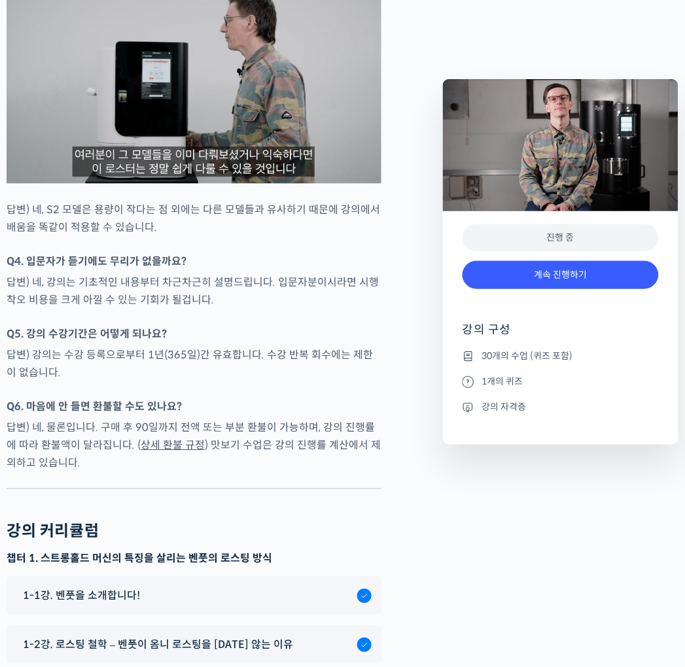
click at [273, 347] on p "답변) 강의는 수강 등록으로부터 1년(365일)간 유효합니다. 수강 반복 회수에는 제한이 없습니다." at bounding box center [194, 364] width 375 height 35
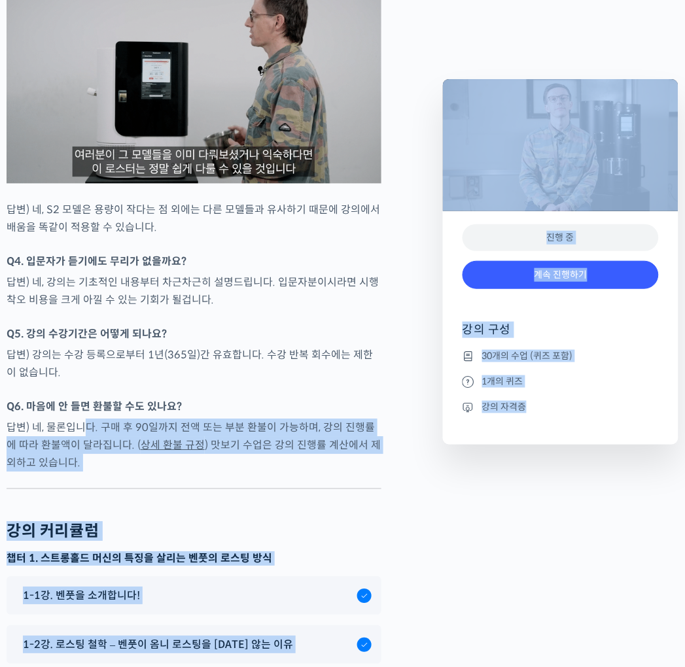
drag, startPoint x: 109, startPoint y: 362, endPoint x: 440, endPoint y: 383, distance: 331.7
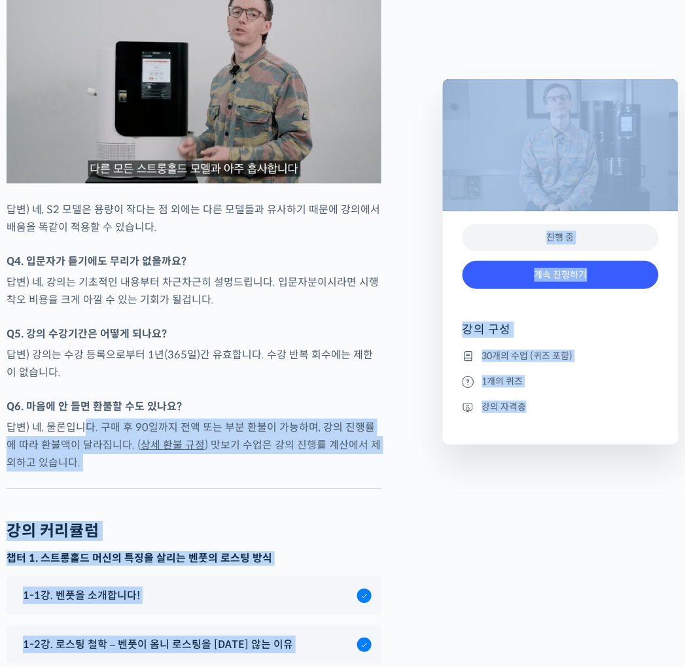
click at [368, 419] on p "답변) 네, 물론입니다. 구매 후 90일까지 전액 또는 부분 환불이 가능하며, 강의 진행률에 따라 환불액이 달라집니다. ( 상세 환불 규정 )…" at bounding box center [194, 445] width 375 height 53
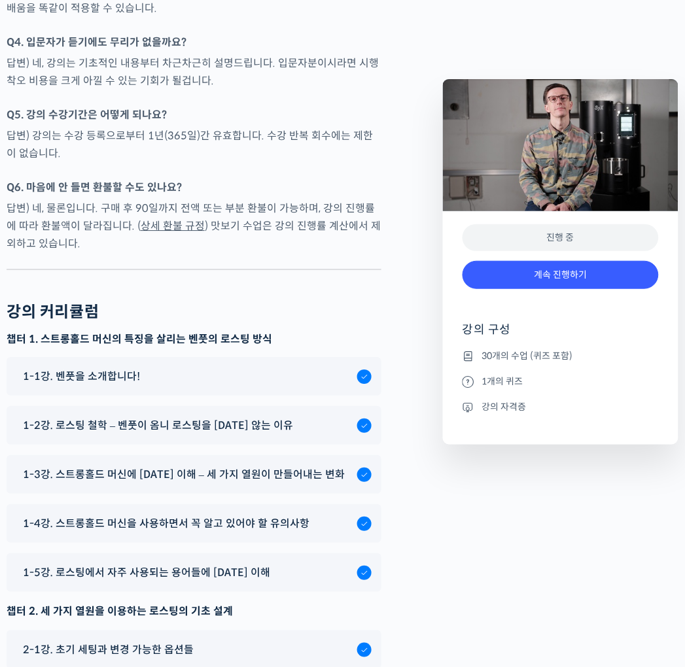
scroll to position [5888, 0]
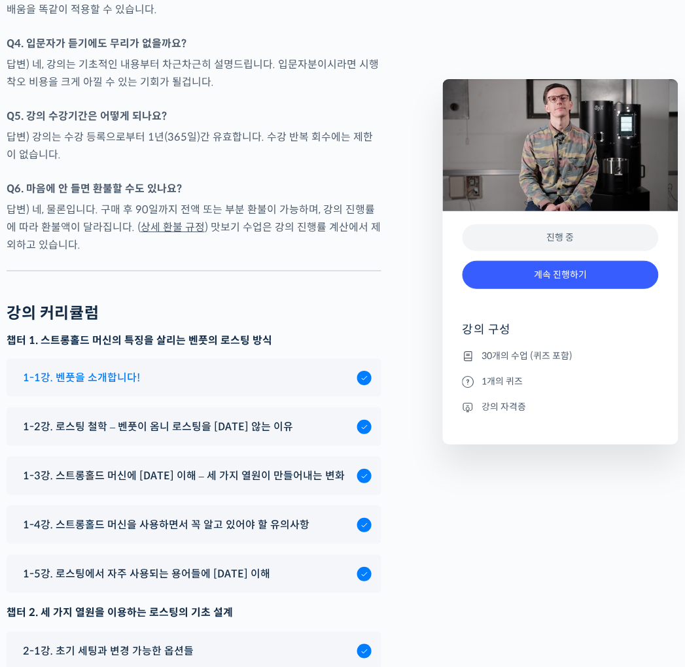
click at [89, 369] on span "1-1강. 벤풋을 소개합니다!" at bounding box center [81, 378] width 117 height 18
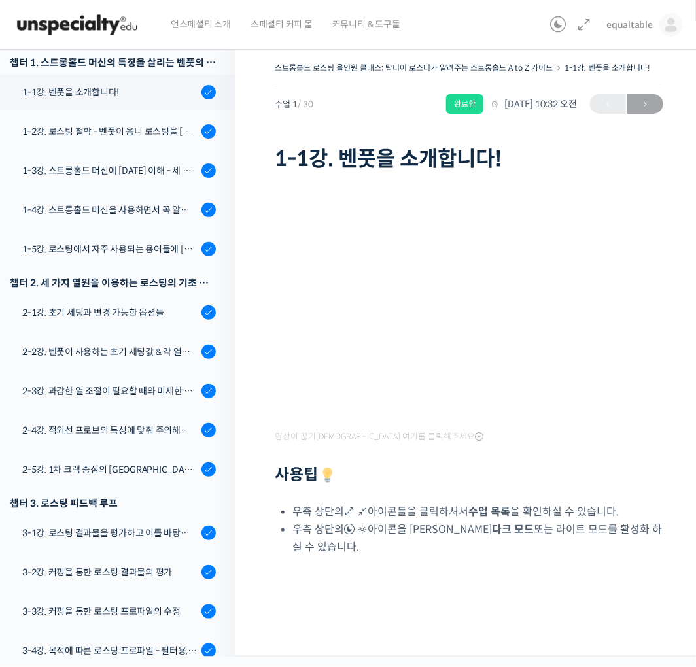
click at [352, 166] on h1 "1-1강. 벤풋을 소개합니다!" at bounding box center [469, 159] width 389 height 25
drag, startPoint x: 342, startPoint y: 160, endPoint x: 412, endPoint y: 162, distance: 70.7
click at [412, 162] on h1 "1-1강. 벤풋을 소개합니다!" at bounding box center [469, 159] width 389 height 25
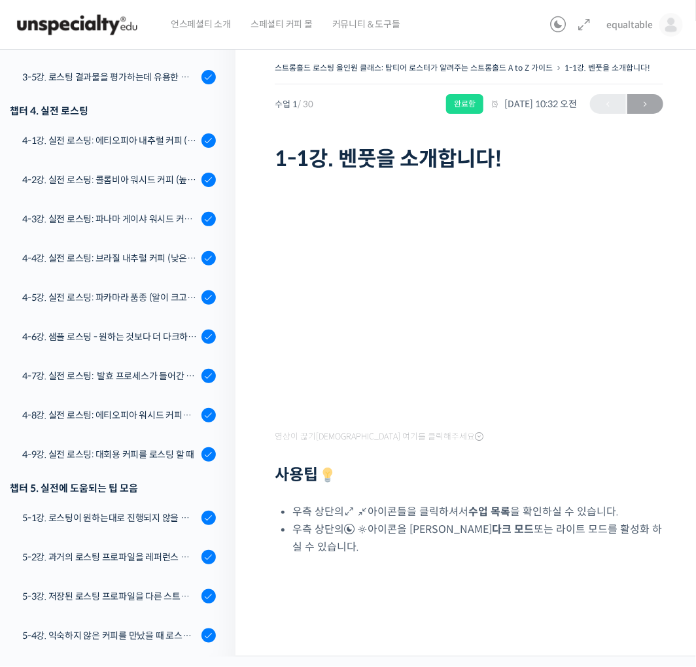
scroll to position [1021, 0]
